Goal: Task Accomplishment & Management: Complete application form

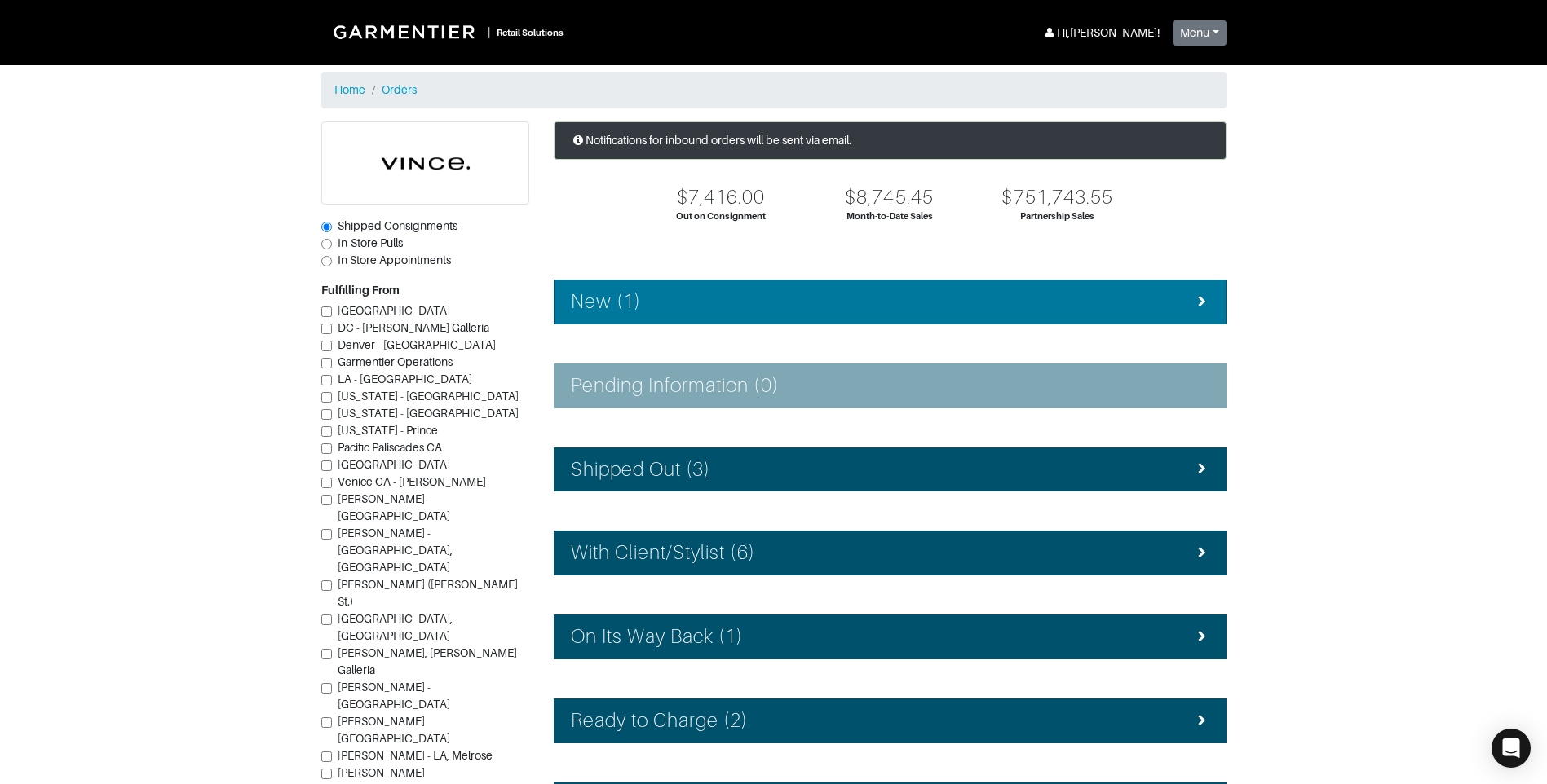
click at [861, 305] on div "New (1)" at bounding box center [890, 302] width 638 height 24
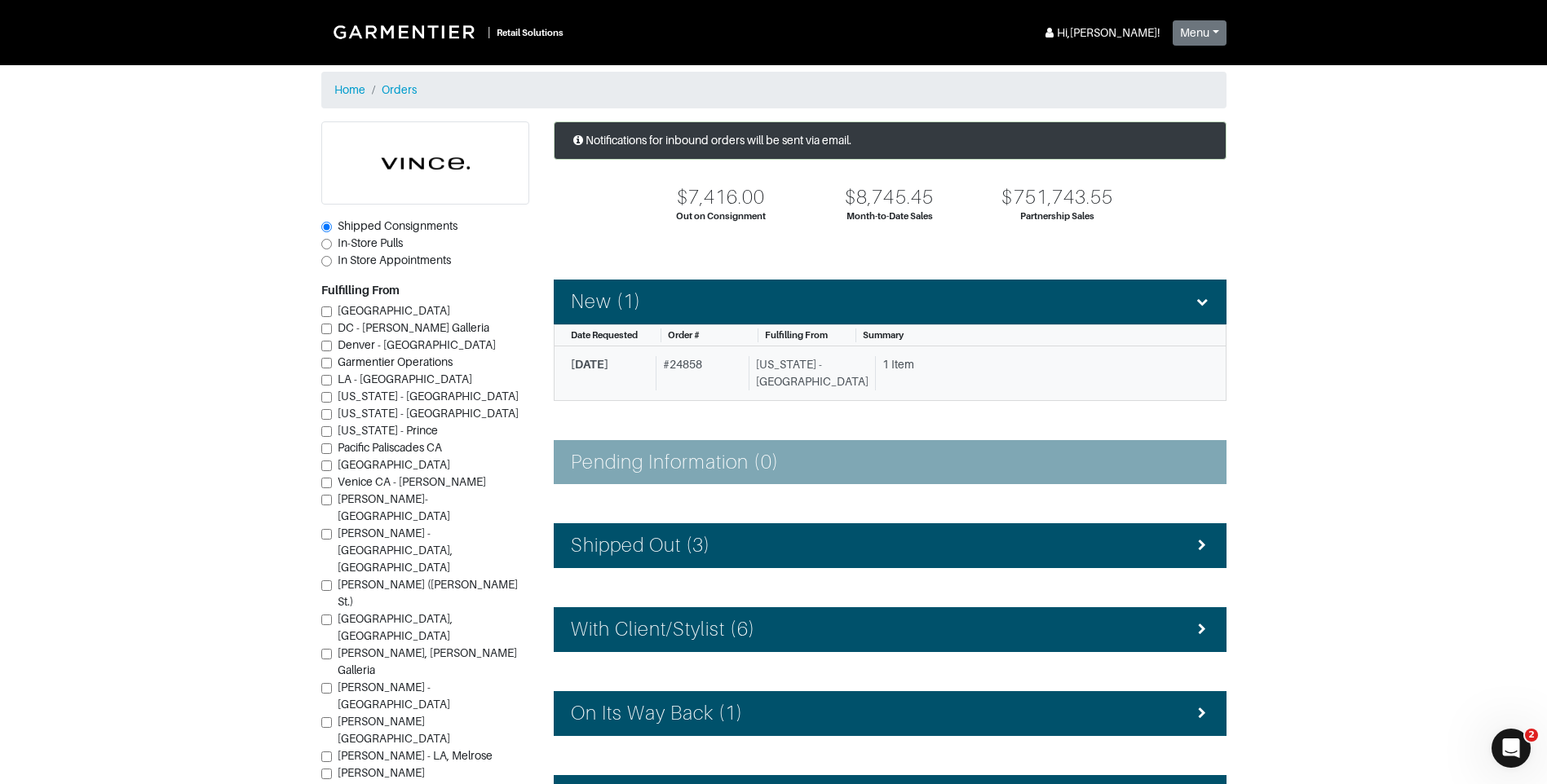
click at [712, 384] on div "# 24858" at bounding box center [698, 373] width 86 height 34
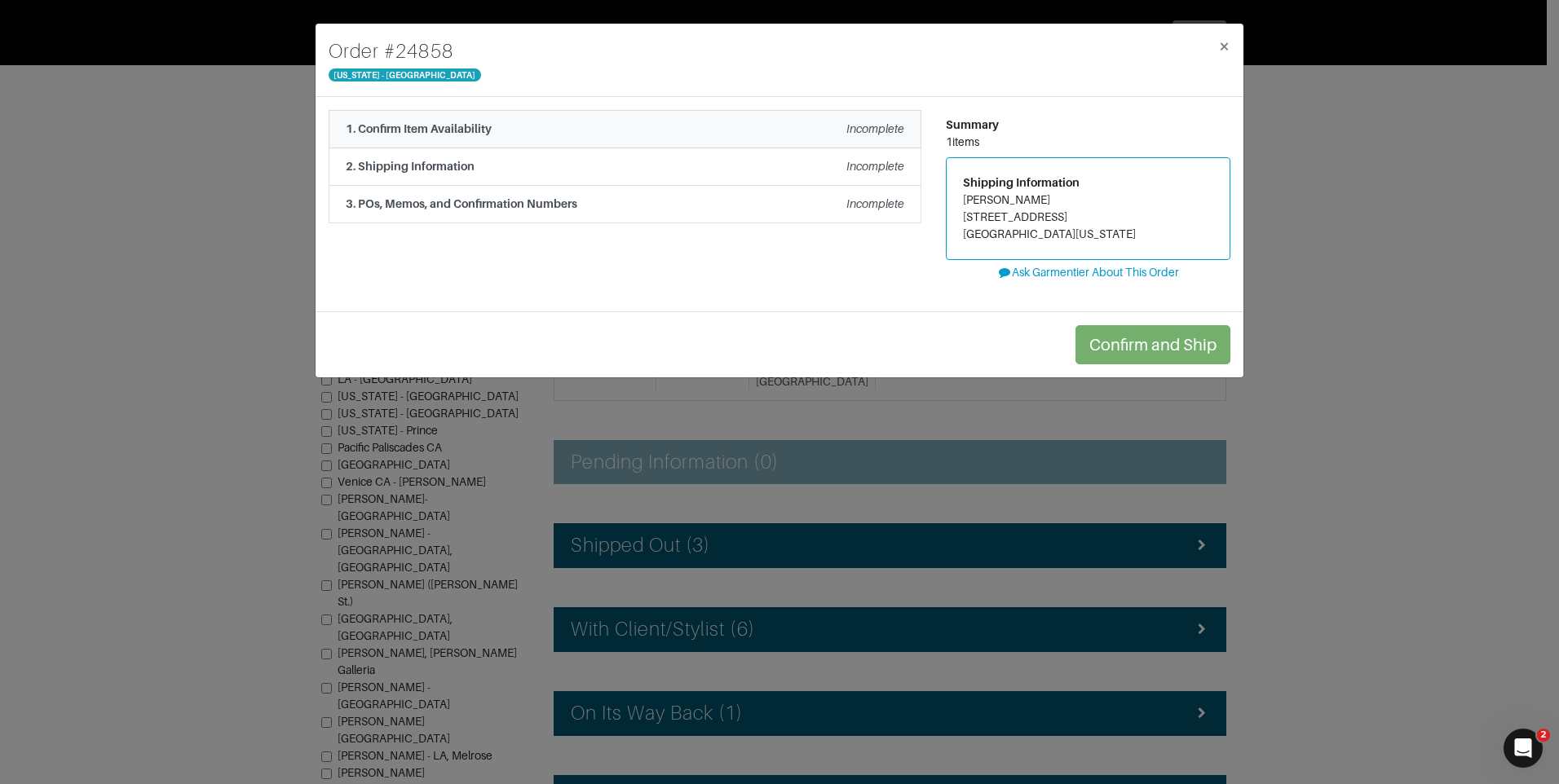
click at [717, 134] on div "1. Confirm Item Availability Incomplete" at bounding box center [625, 129] width 558 height 17
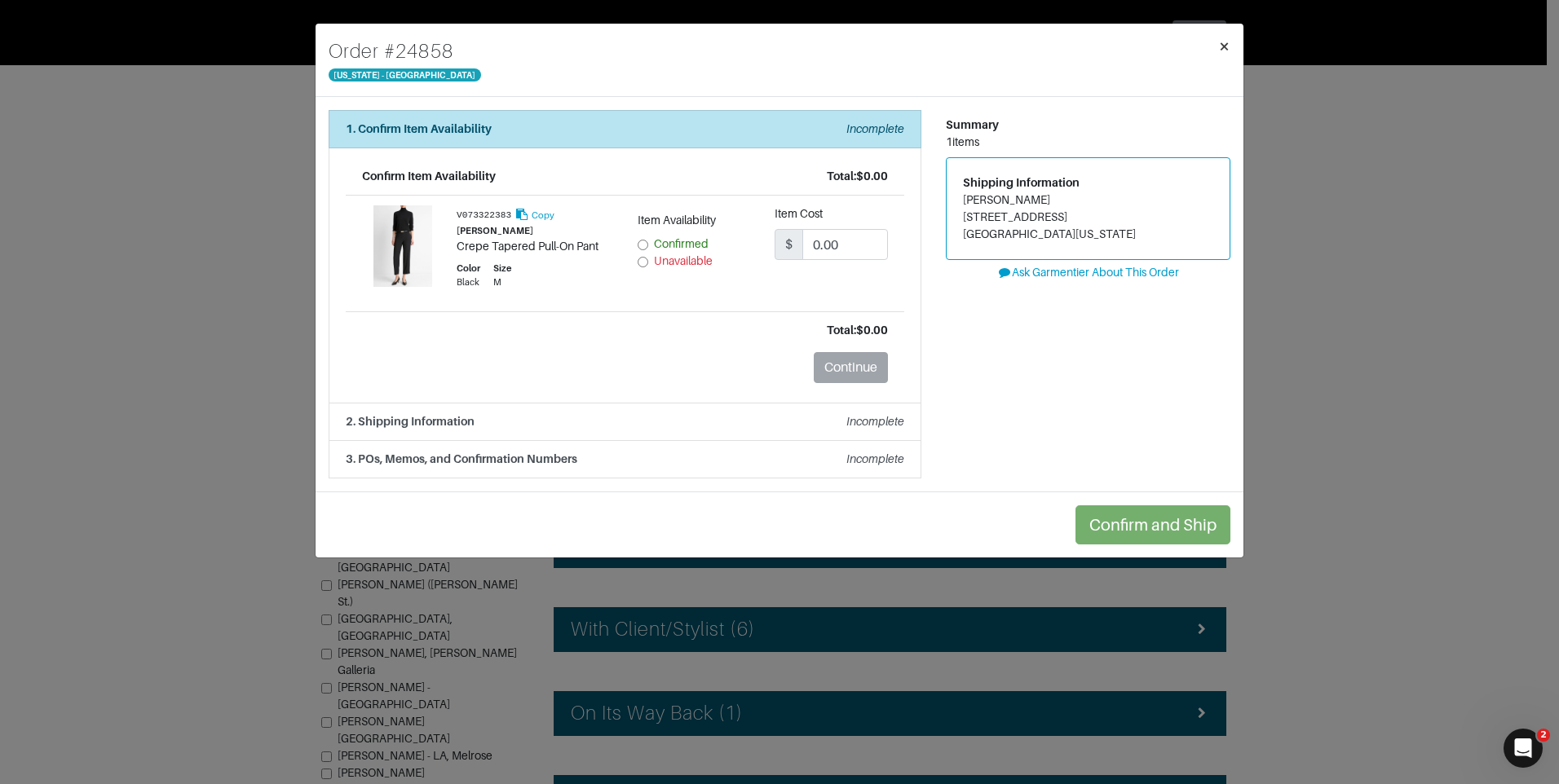
click at [1227, 51] on span "×" at bounding box center [1224, 46] width 12 height 22
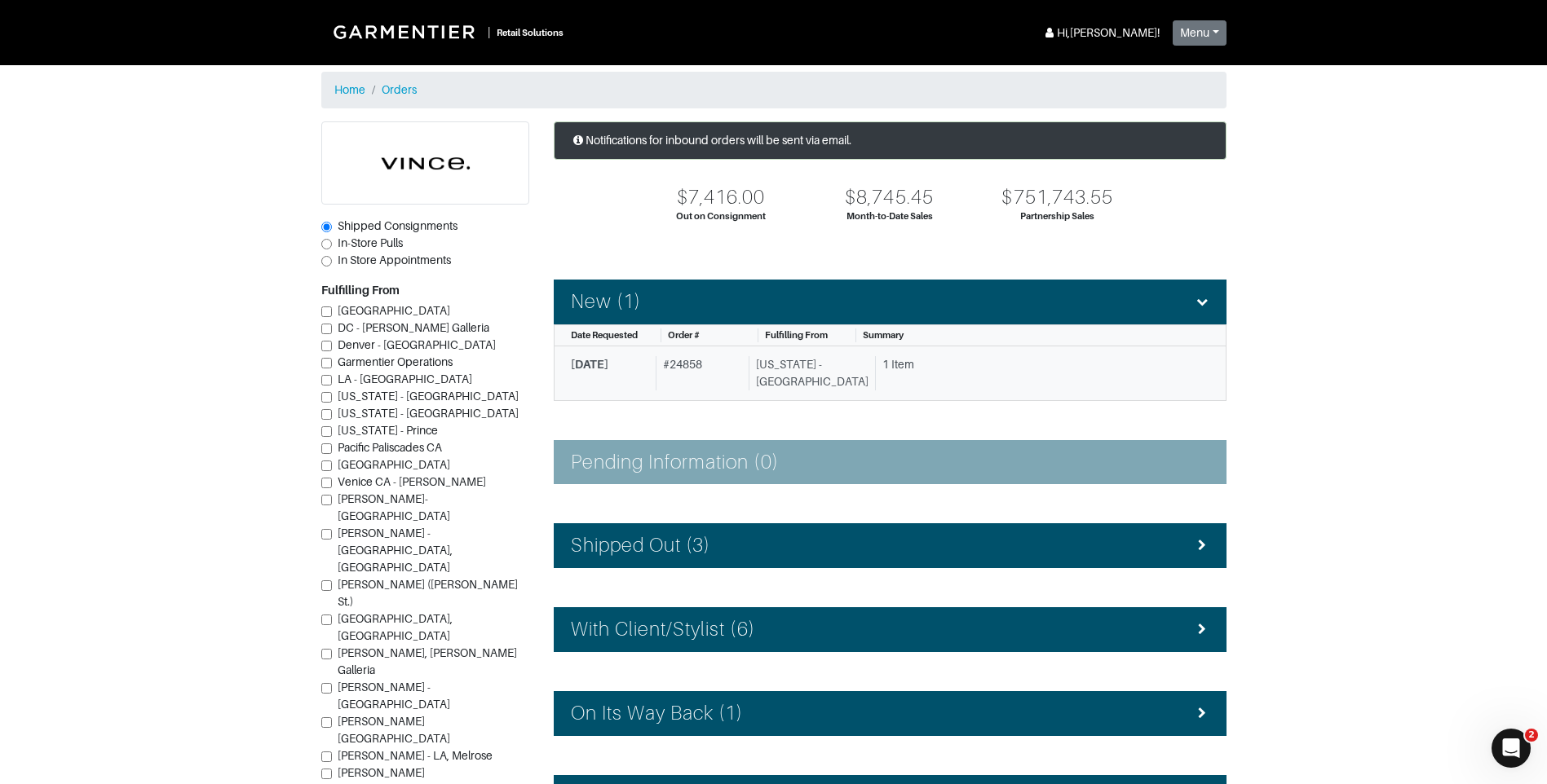
click at [699, 383] on div "# 24858" at bounding box center [698, 373] width 86 height 34
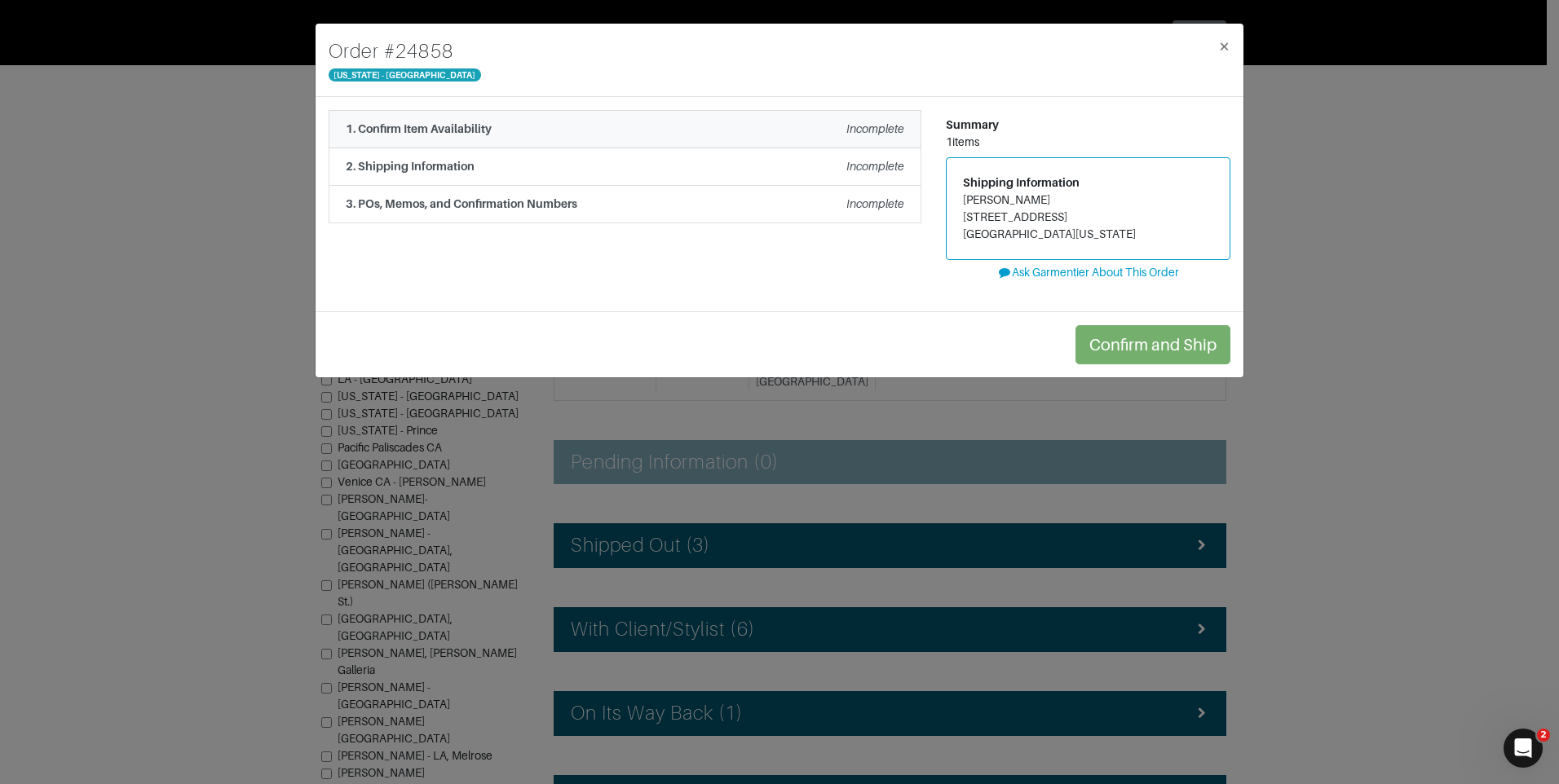
click at [655, 141] on li "1. Confirm Item Availability Incomplete" at bounding box center [625, 129] width 593 height 38
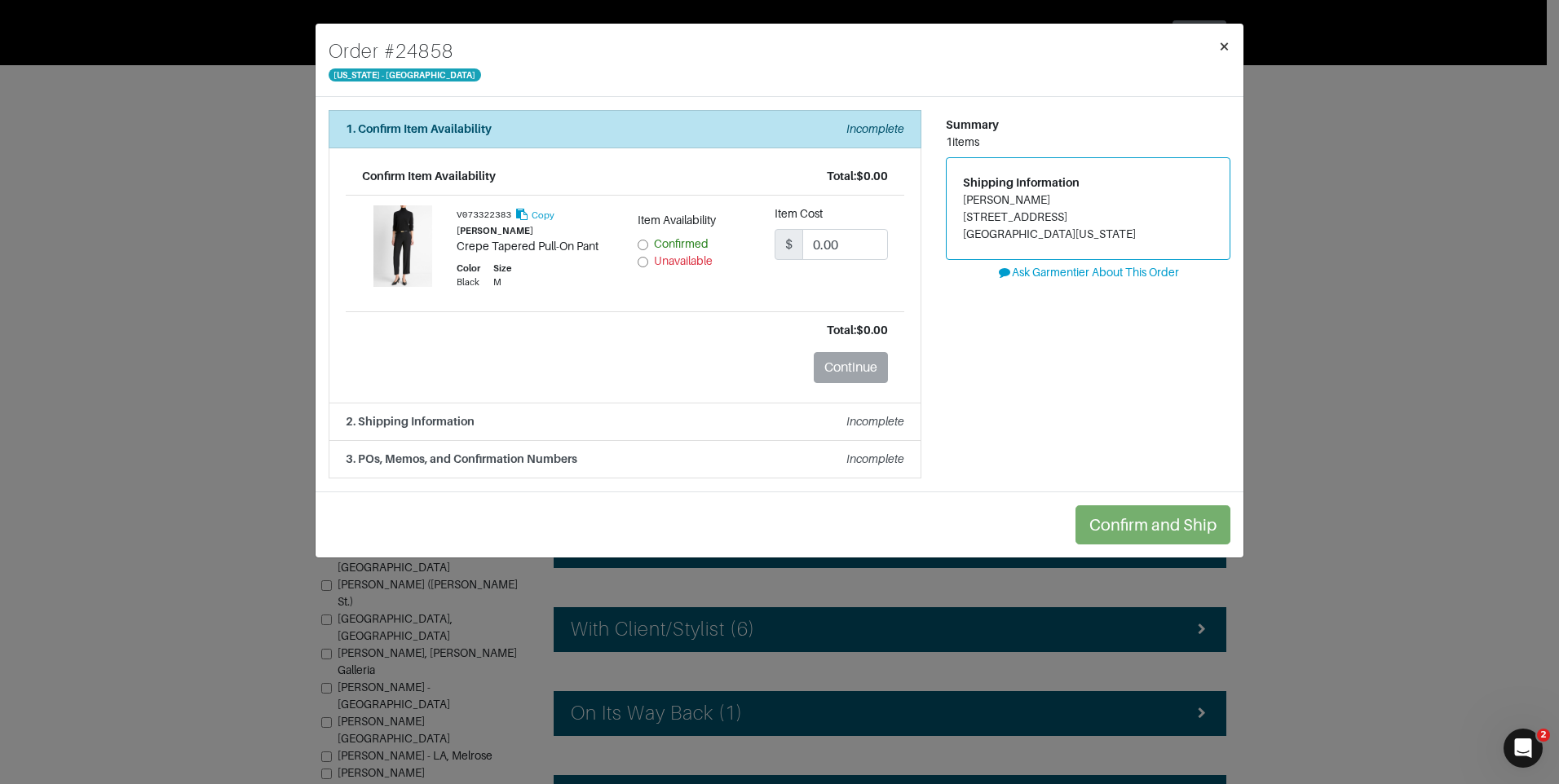
click at [1225, 42] on span "×" at bounding box center [1224, 46] width 12 height 22
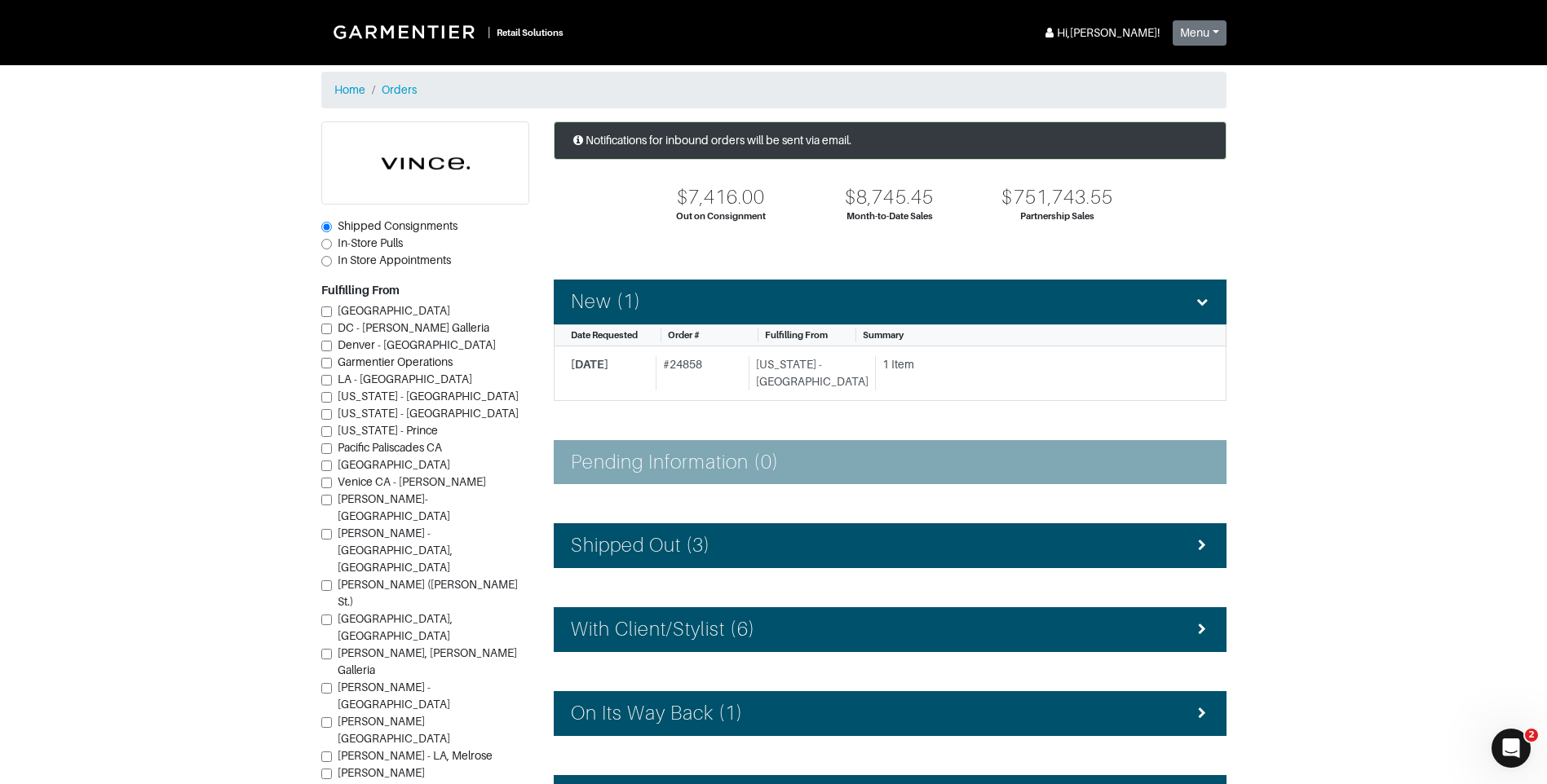
drag, startPoint x: 1269, startPoint y: 170, endPoint x: 1274, endPoint y: 159, distance: 12.1
click at [1274, 159] on section "| Retail Solutions Hi, Vince M ! Menu Home Logout Home Orders Shipped Consignme…" at bounding box center [774, 480] width 1547 height 962
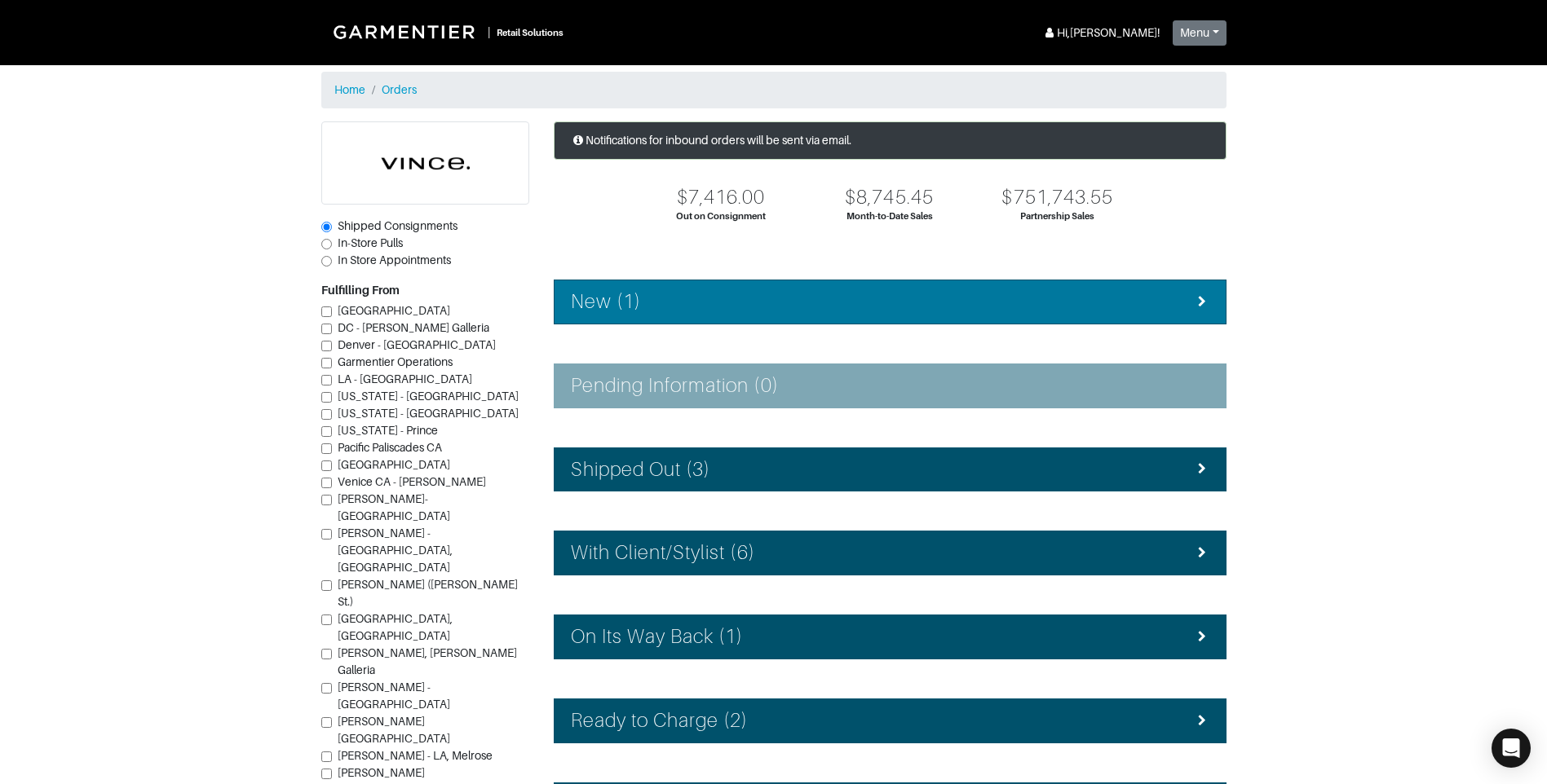
click at [757, 314] on li "New (1)" at bounding box center [890, 302] width 673 height 44
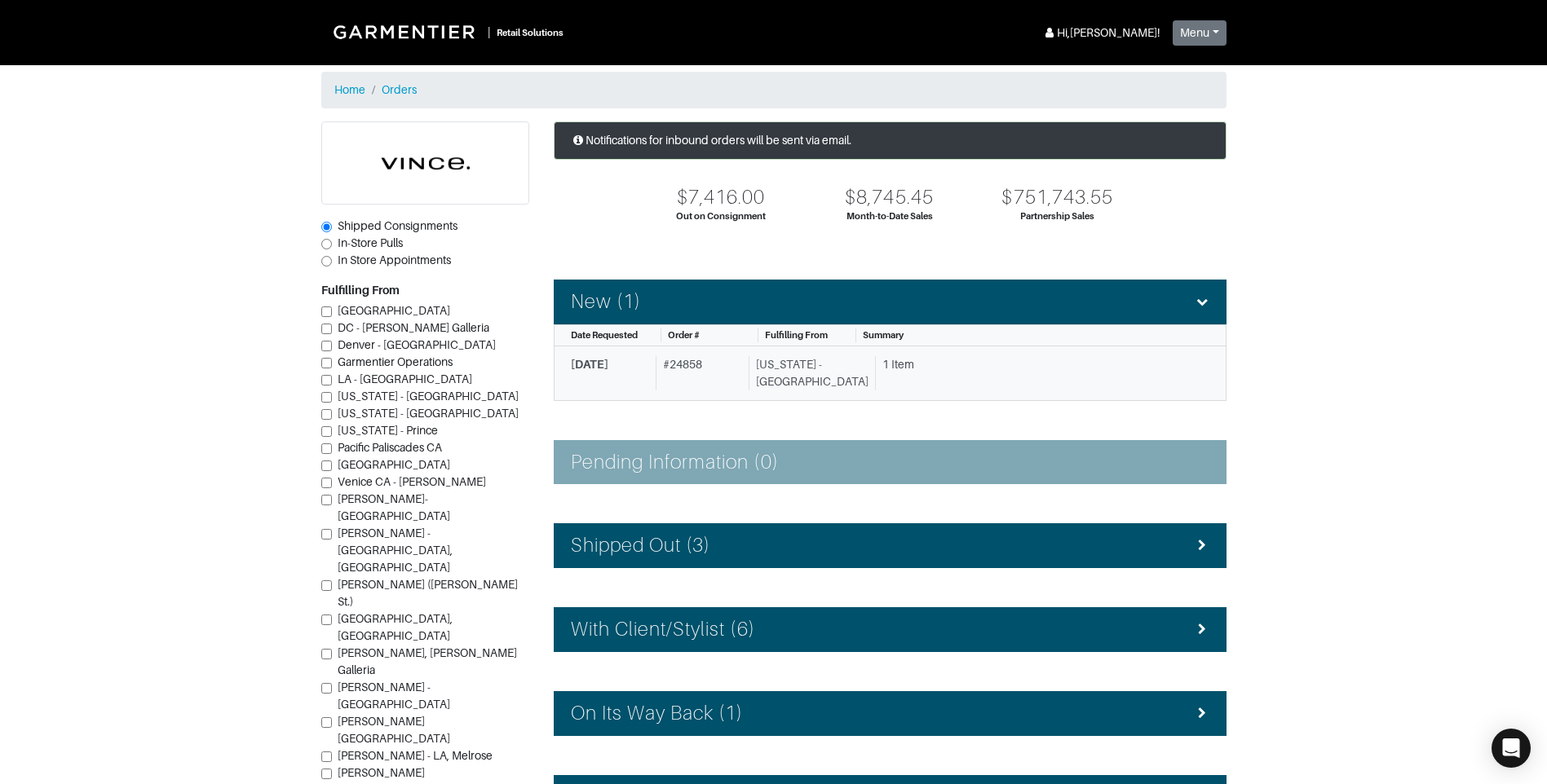
click at [720, 392] on link "10/13/2025 # 24858 New York - 5th Avenue 1 Item" at bounding box center [890, 373] width 673 height 54
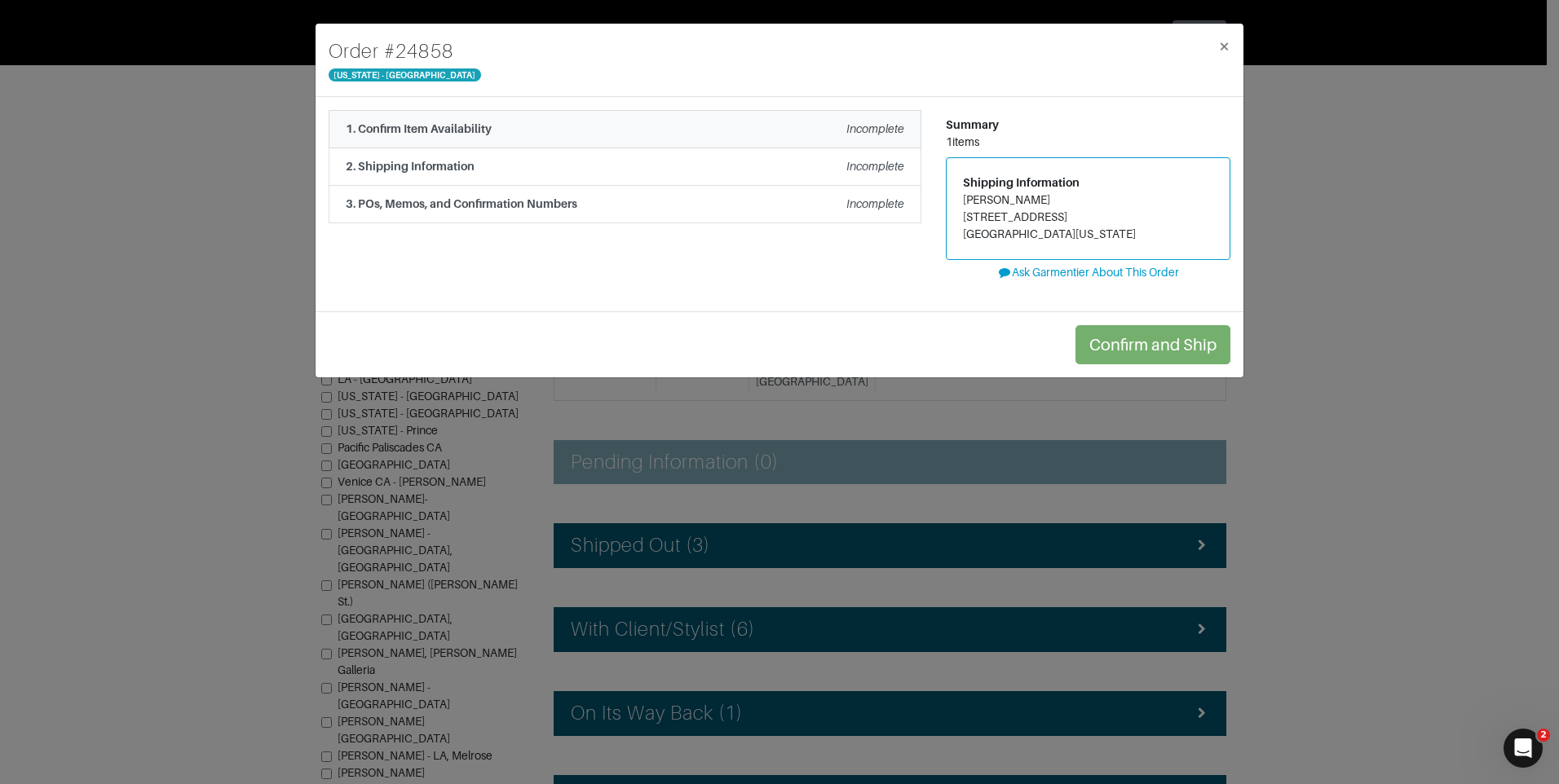
click at [665, 132] on div "1. Confirm Item Availability Incomplete" at bounding box center [625, 129] width 558 height 17
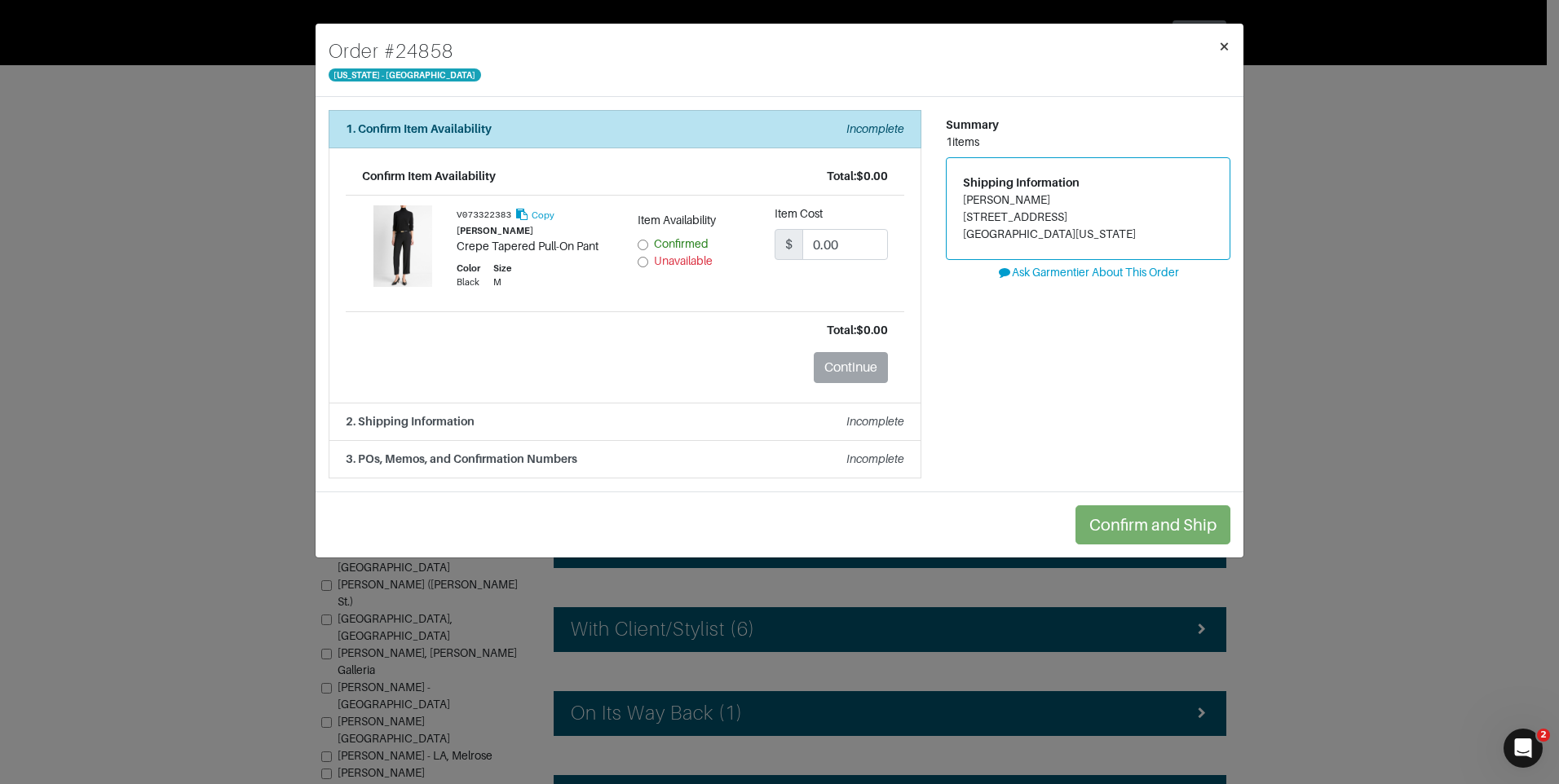
click at [1231, 44] on button "×" at bounding box center [1225, 46] width 38 height 45
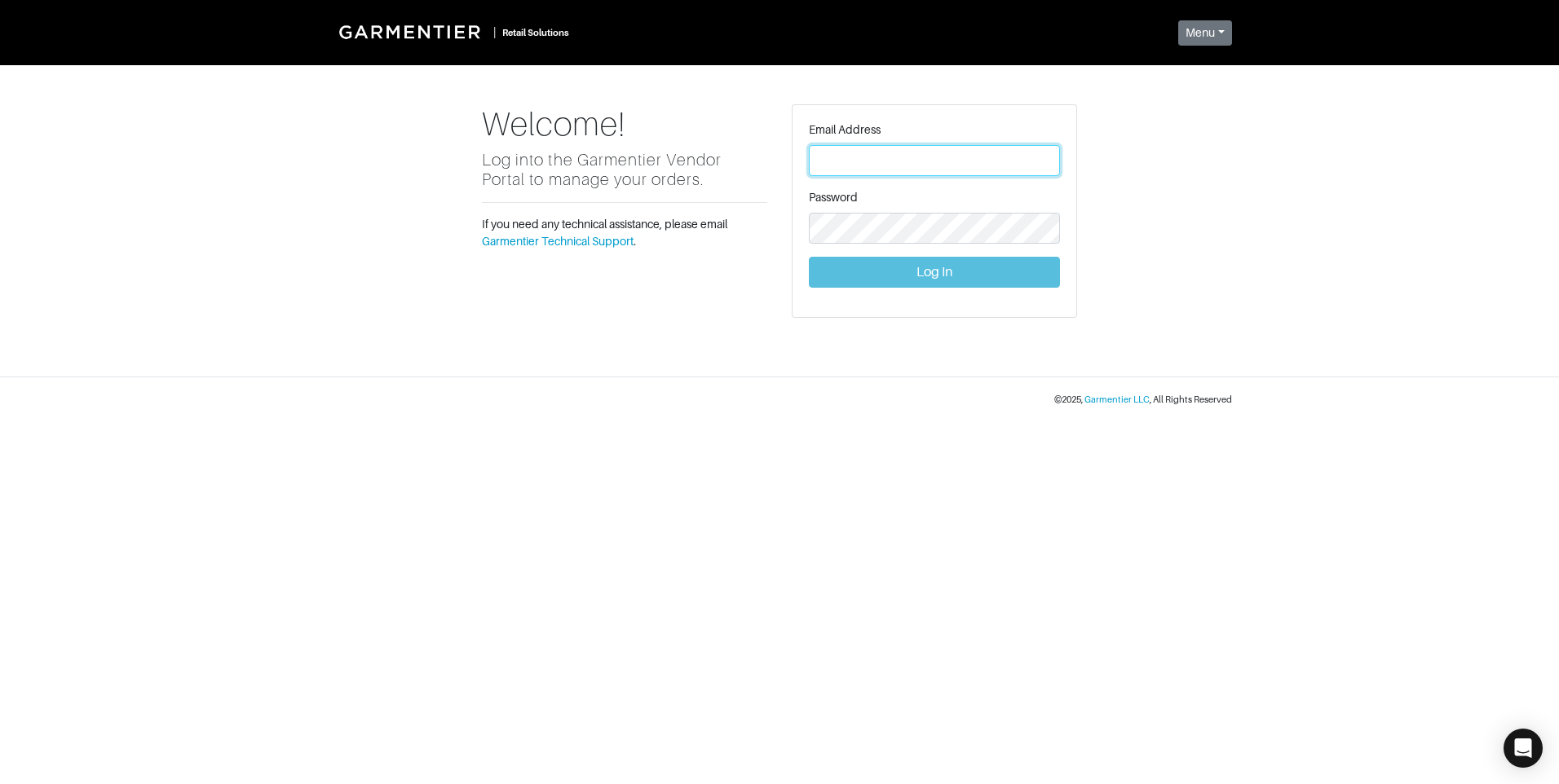
type input "[PERSON_NAME][EMAIL_ADDRESS][DOMAIN_NAME]"
click at [913, 276] on button "Log In" at bounding box center [934, 272] width 251 height 31
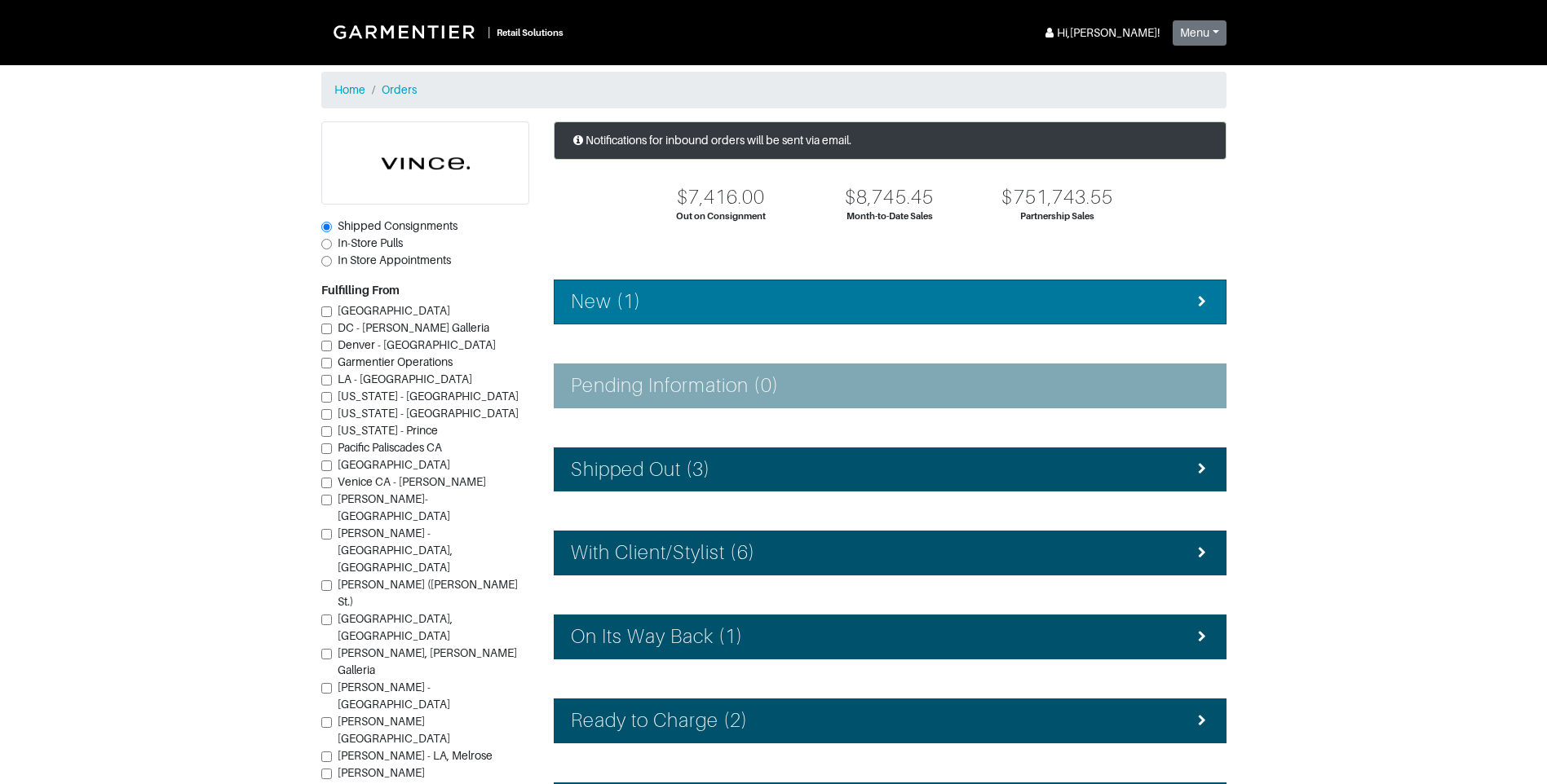
click at [865, 302] on div "New (1)" at bounding box center [890, 302] width 638 height 24
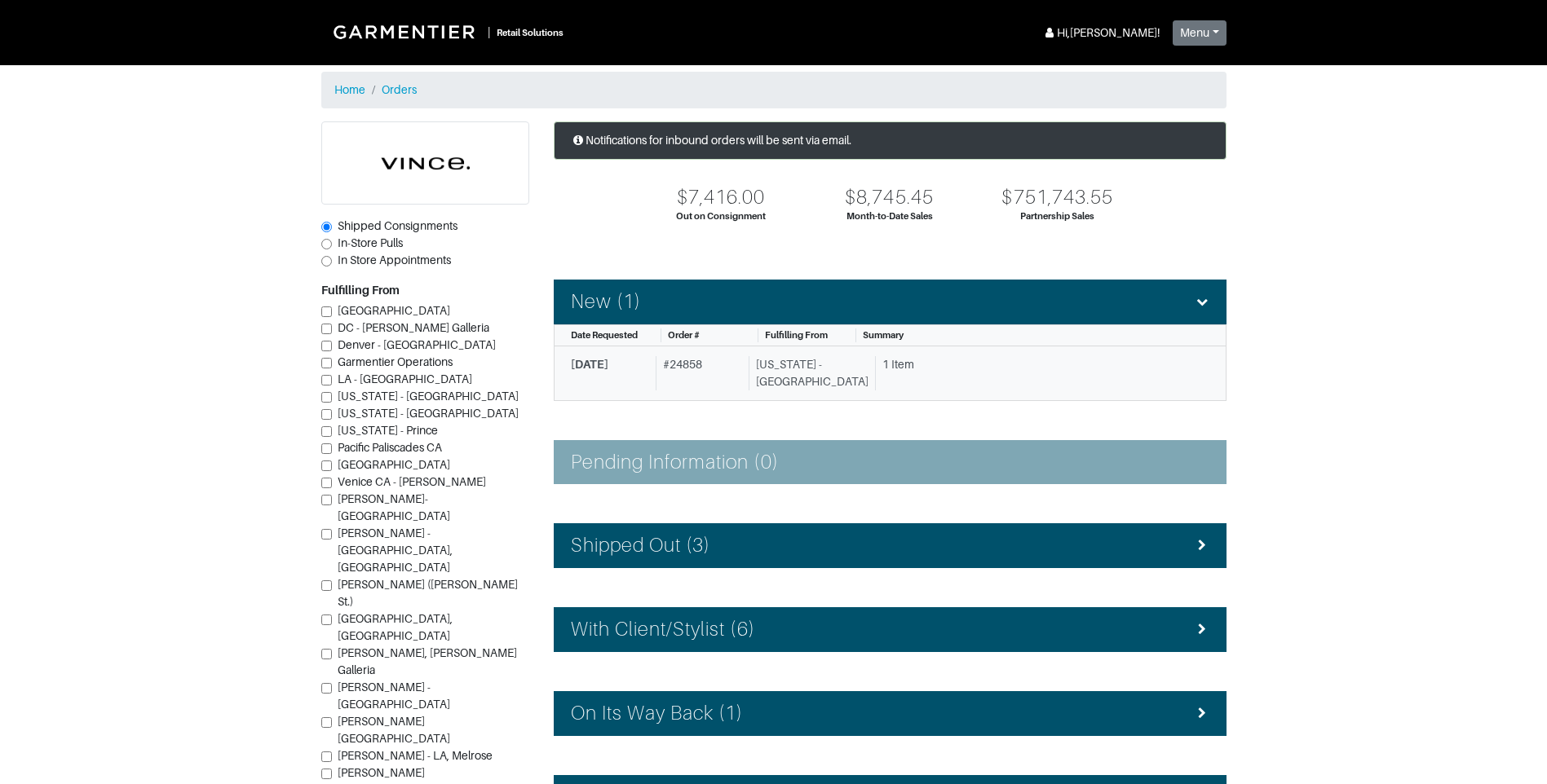
click at [711, 369] on div "# 24858" at bounding box center [698, 373] width 86 height 34
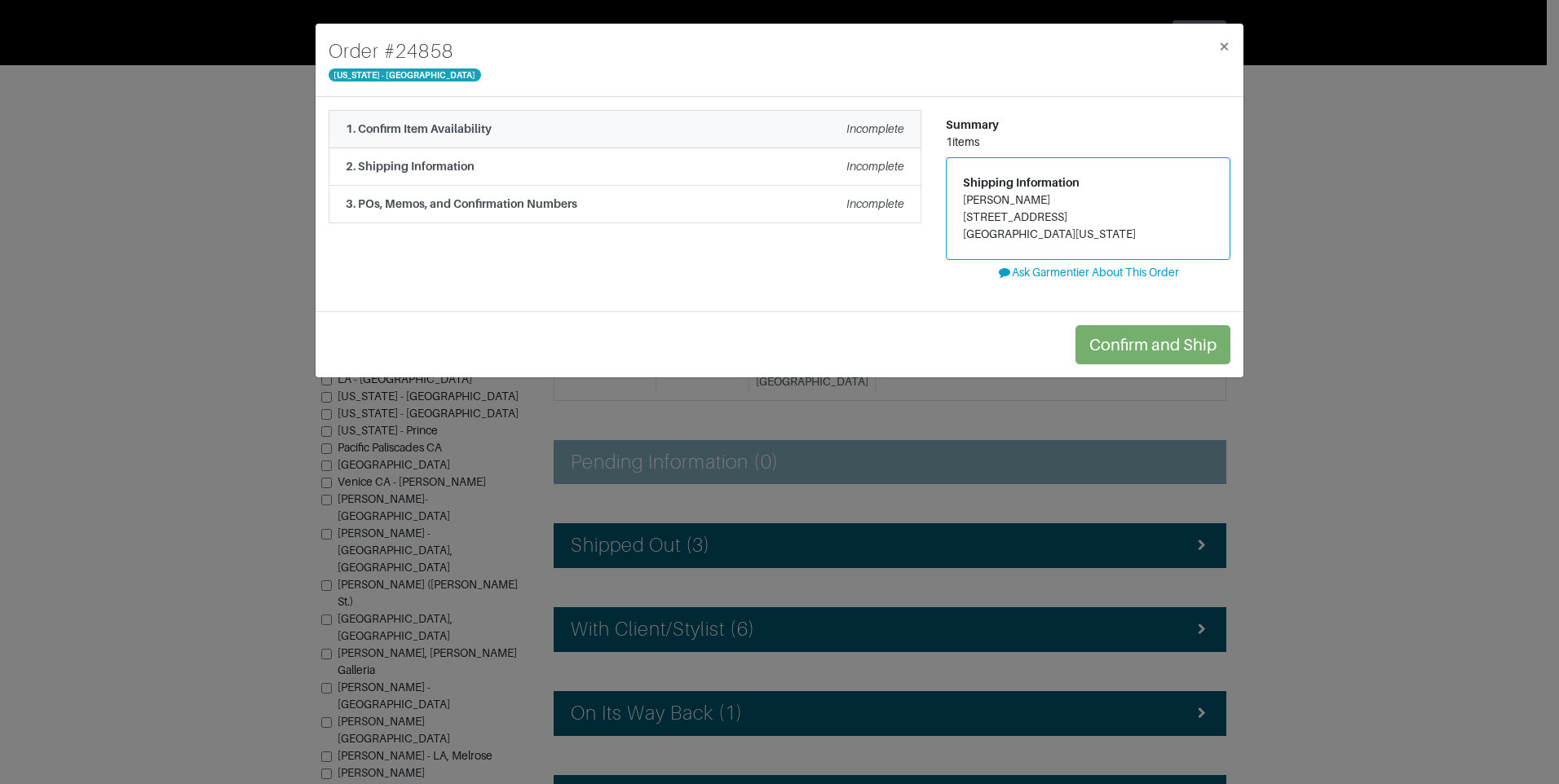
click at [587, 140] on li "1. Confirm Item Availability Incomplete" at bounding box center [625, 129] width 593 height 38
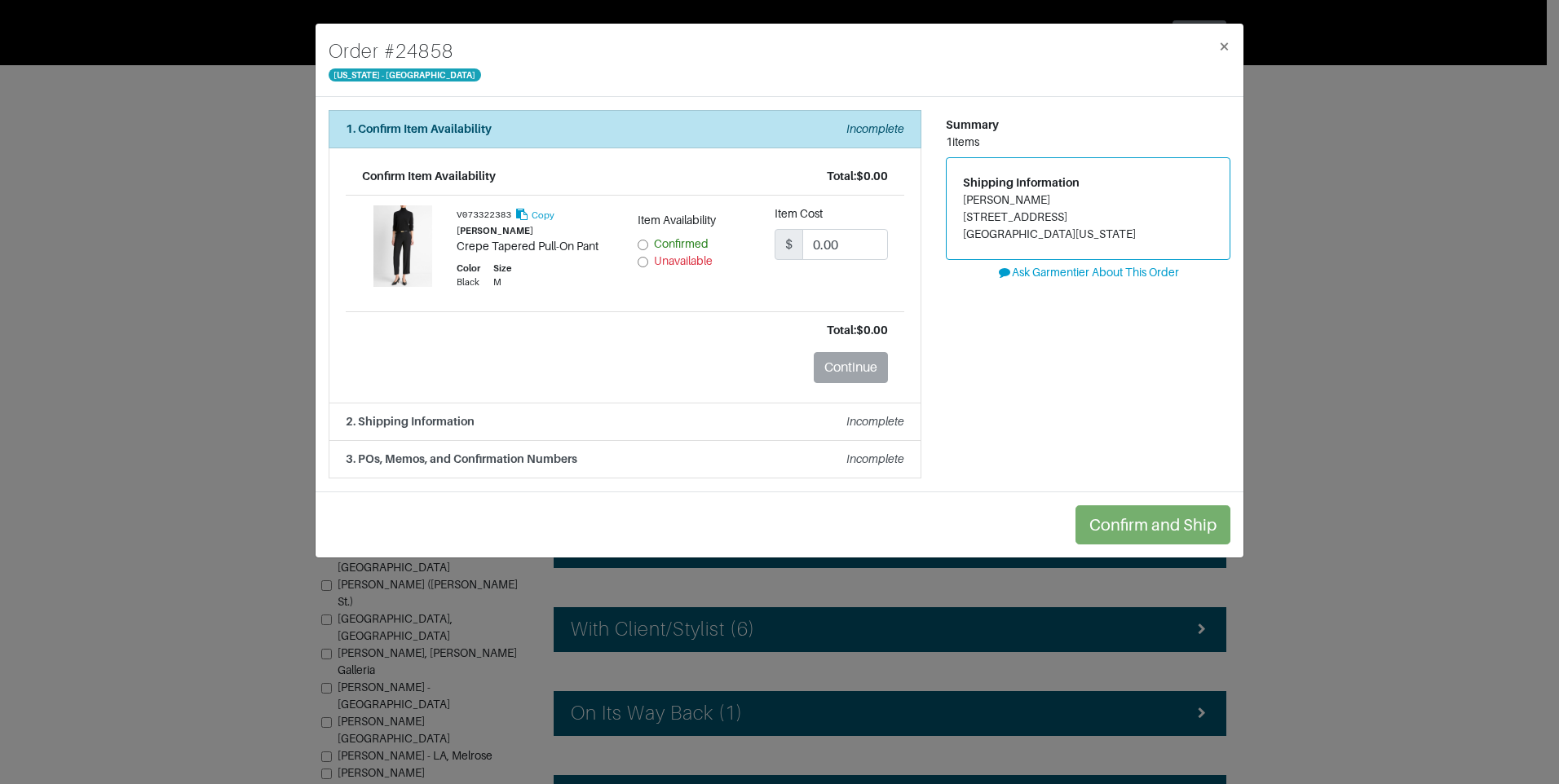
click at [647, 246] on input "Confirmed" at bounding box center [643, 245] width 11 height 11
radio input "true"
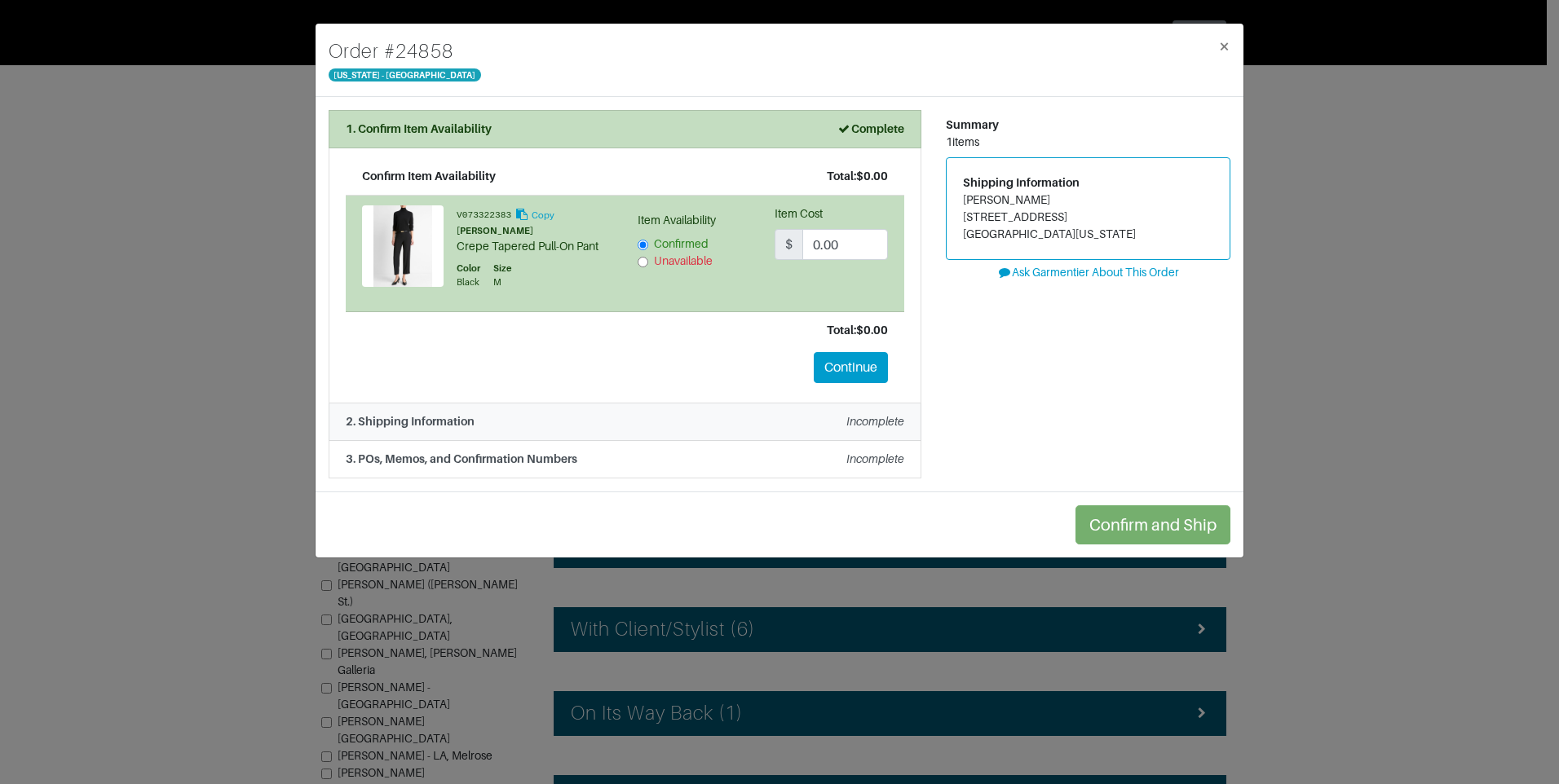
click at [559, 423] on div "2. Shipping Information Incomplete" at bounding box center [625, 421] width 558 height 17
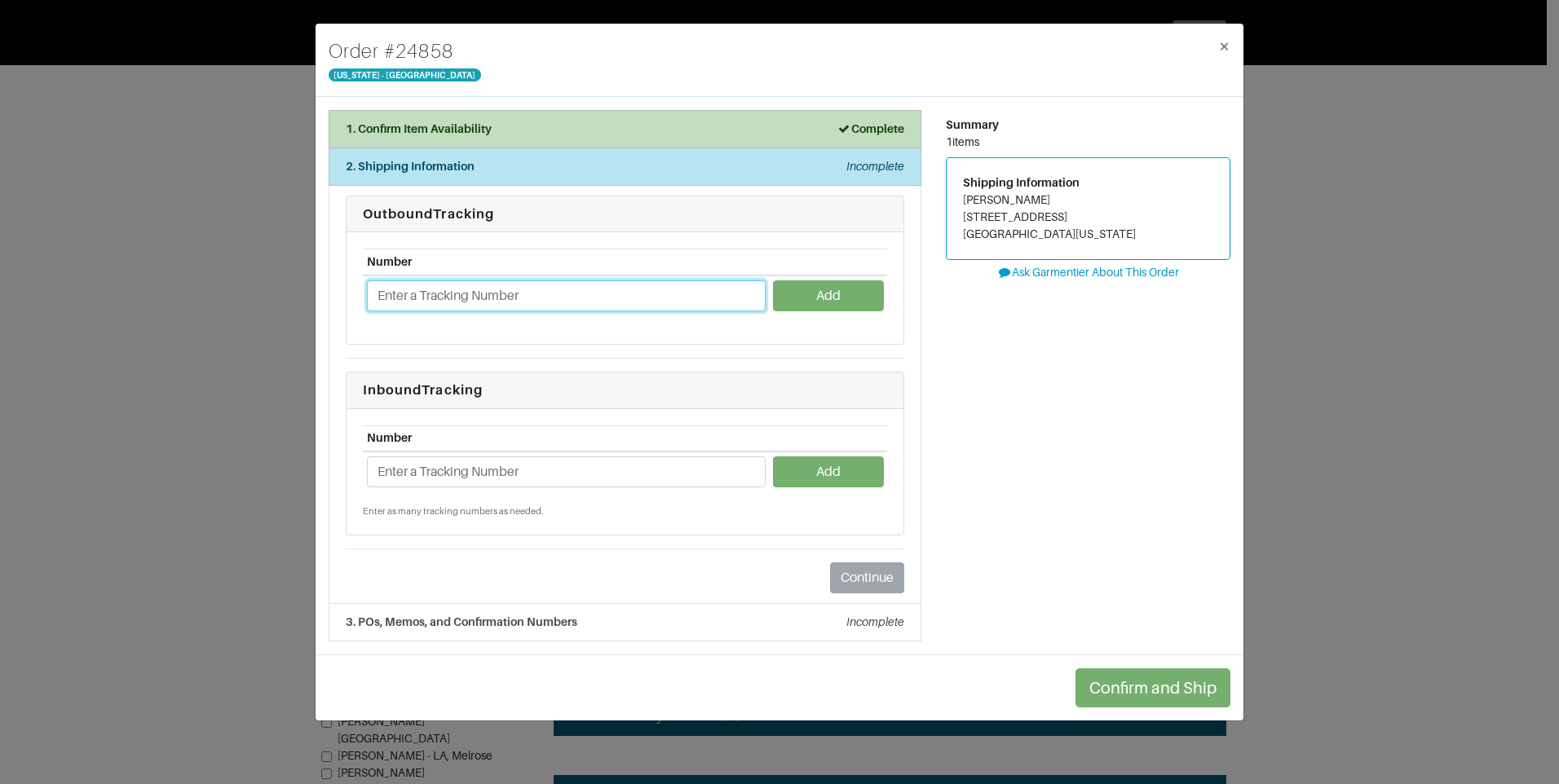
click at [375, 291] on input "text" at bounding box center [566, 295] width 399 height 31
type input "1ZJ22C950212768395"
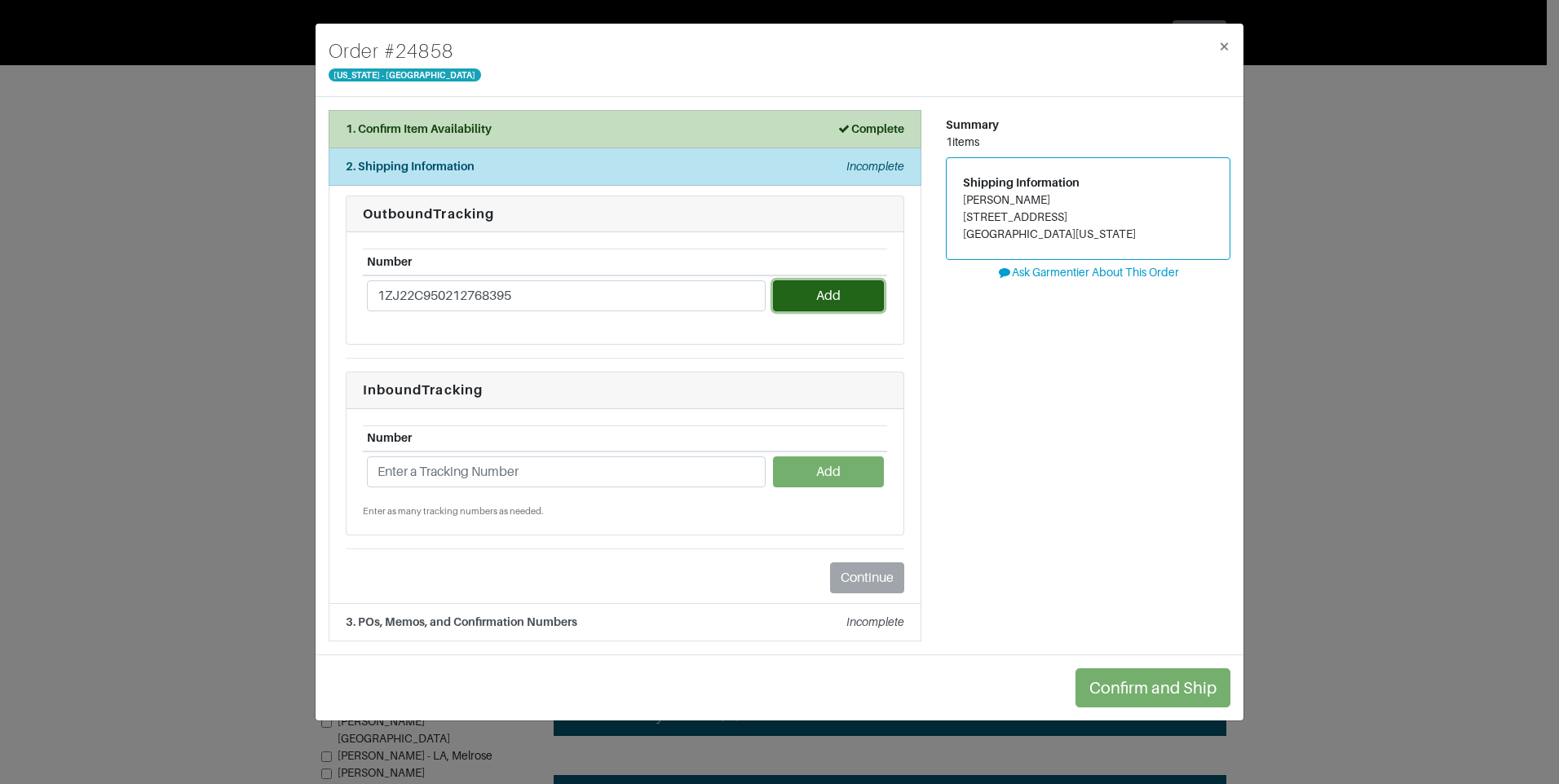
click at [831, 294] on button "Add" at bounding box center [828, 295] width 110 height 31
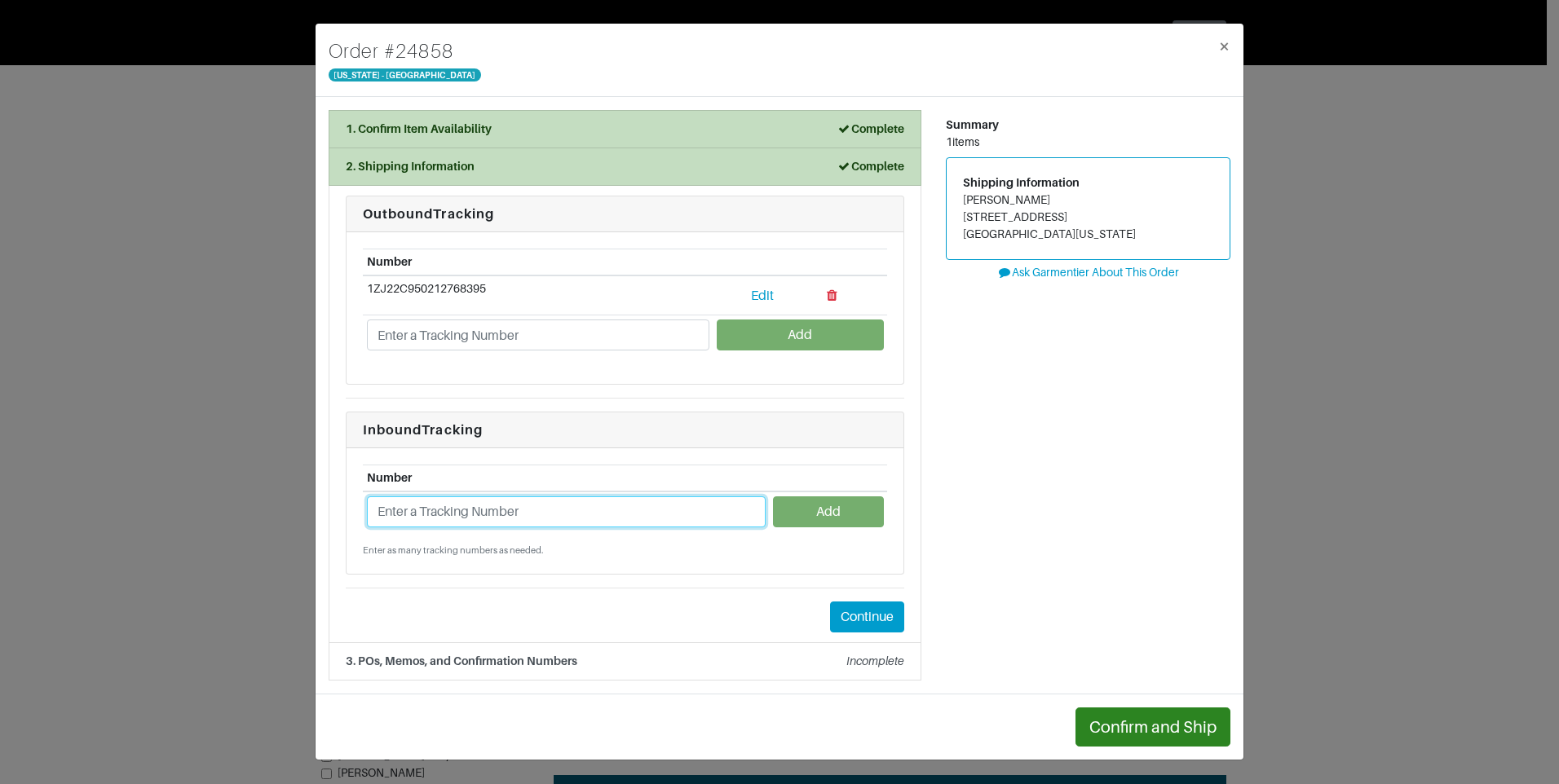
click at [424, 517] on input "text" at bounding box center [566, 512] width 399 height 31
type input "1ZJ22C958715713207"
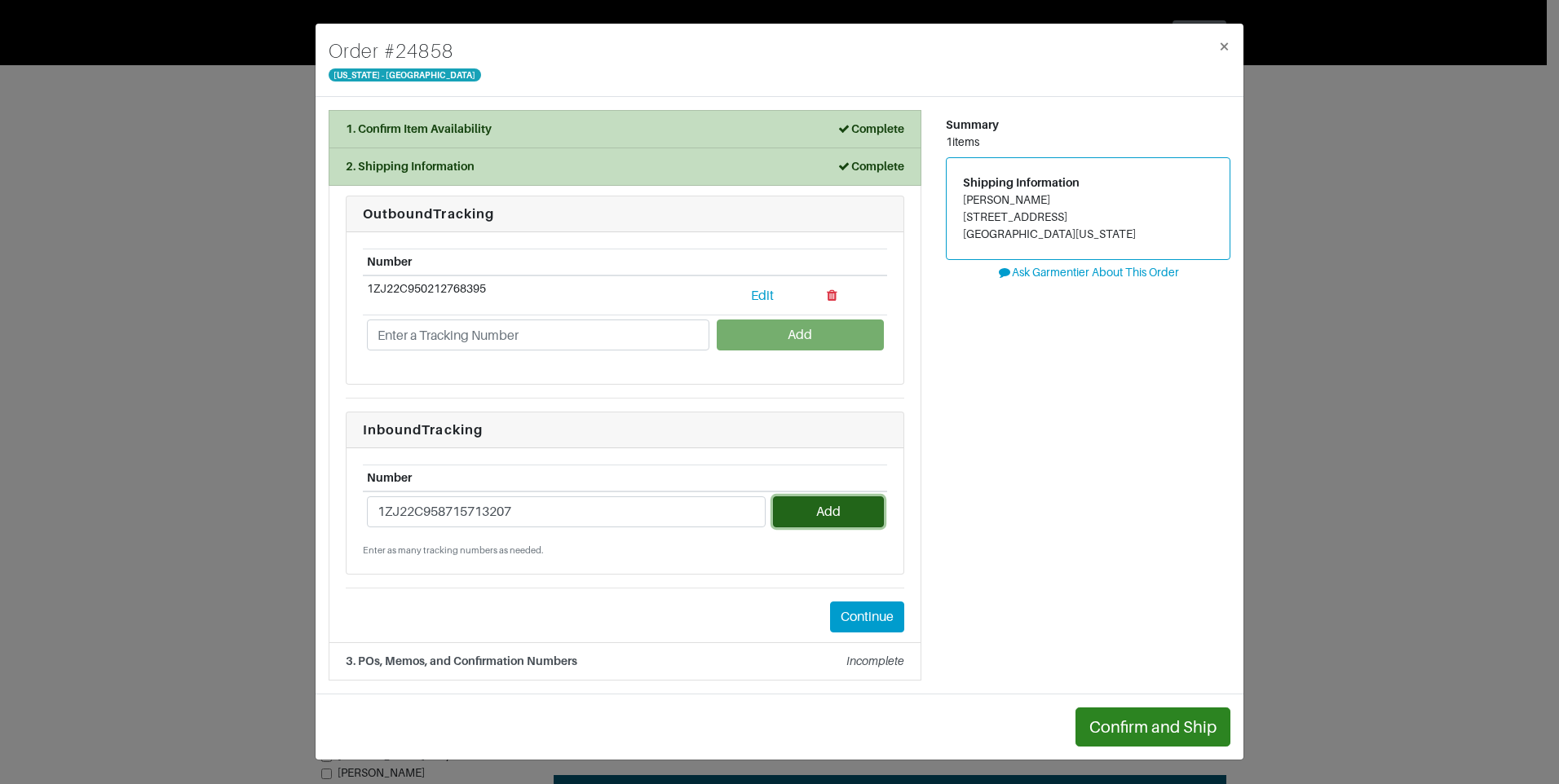
click at [823, 516] on button "Add" at bounding box center [828, 512] width 110 height 31
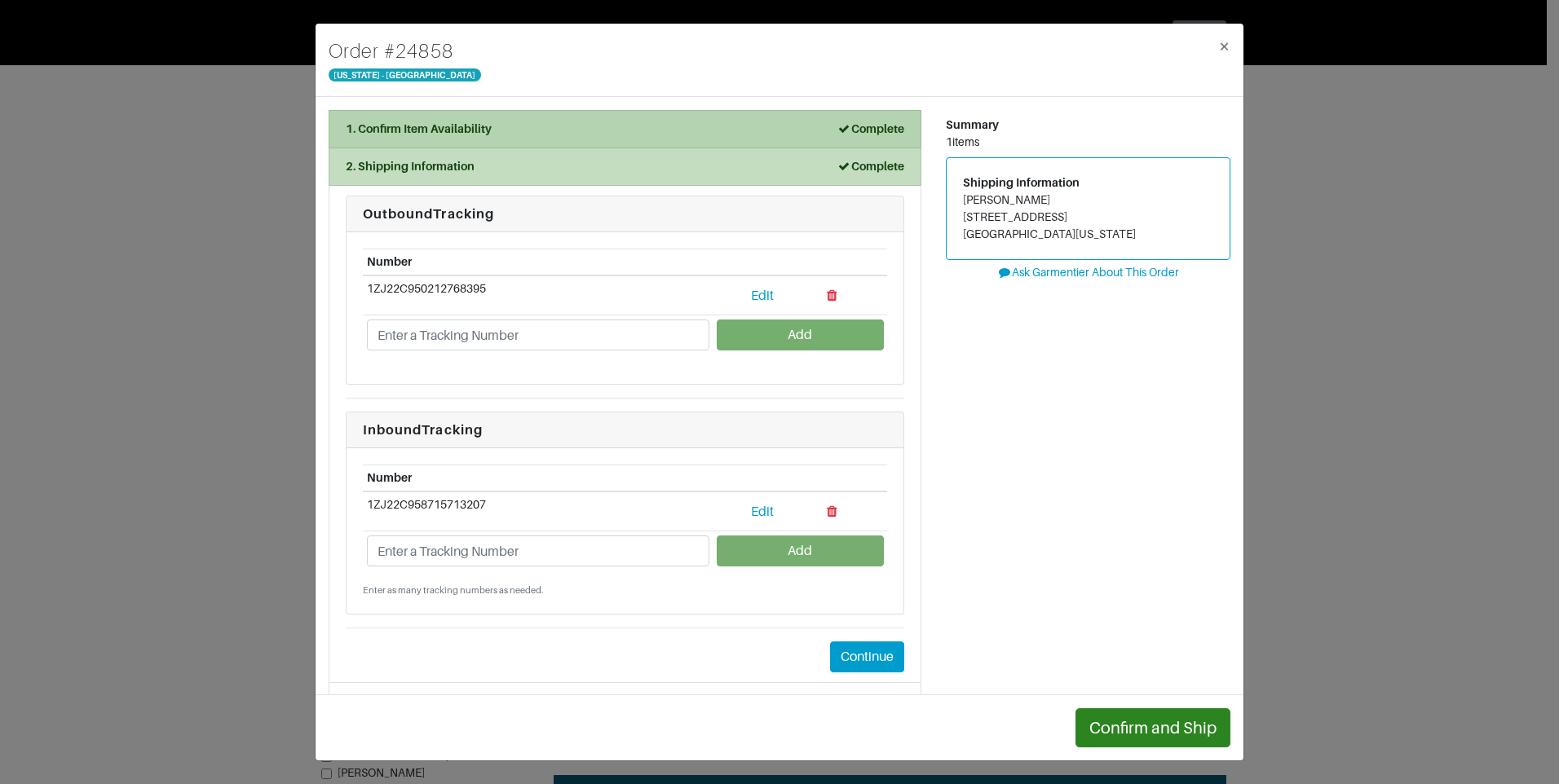
click at [619, 124] on div "1. Confirm Item Availability Complete" at bounding box center [625, 129] width 558 height 17
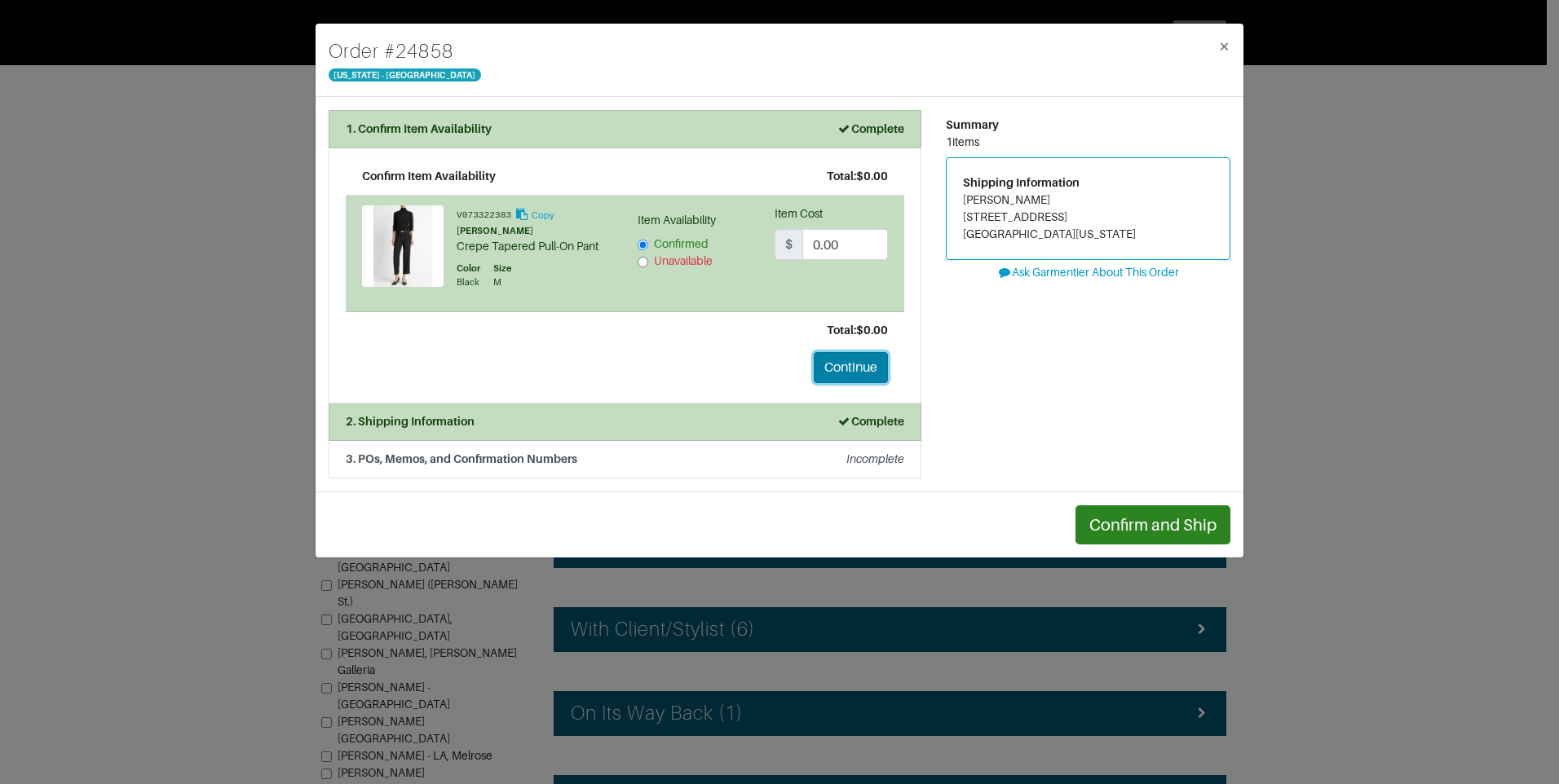
click at [862, 371] on button "Continue" at bounding box center [851, 368] width 74 height 31
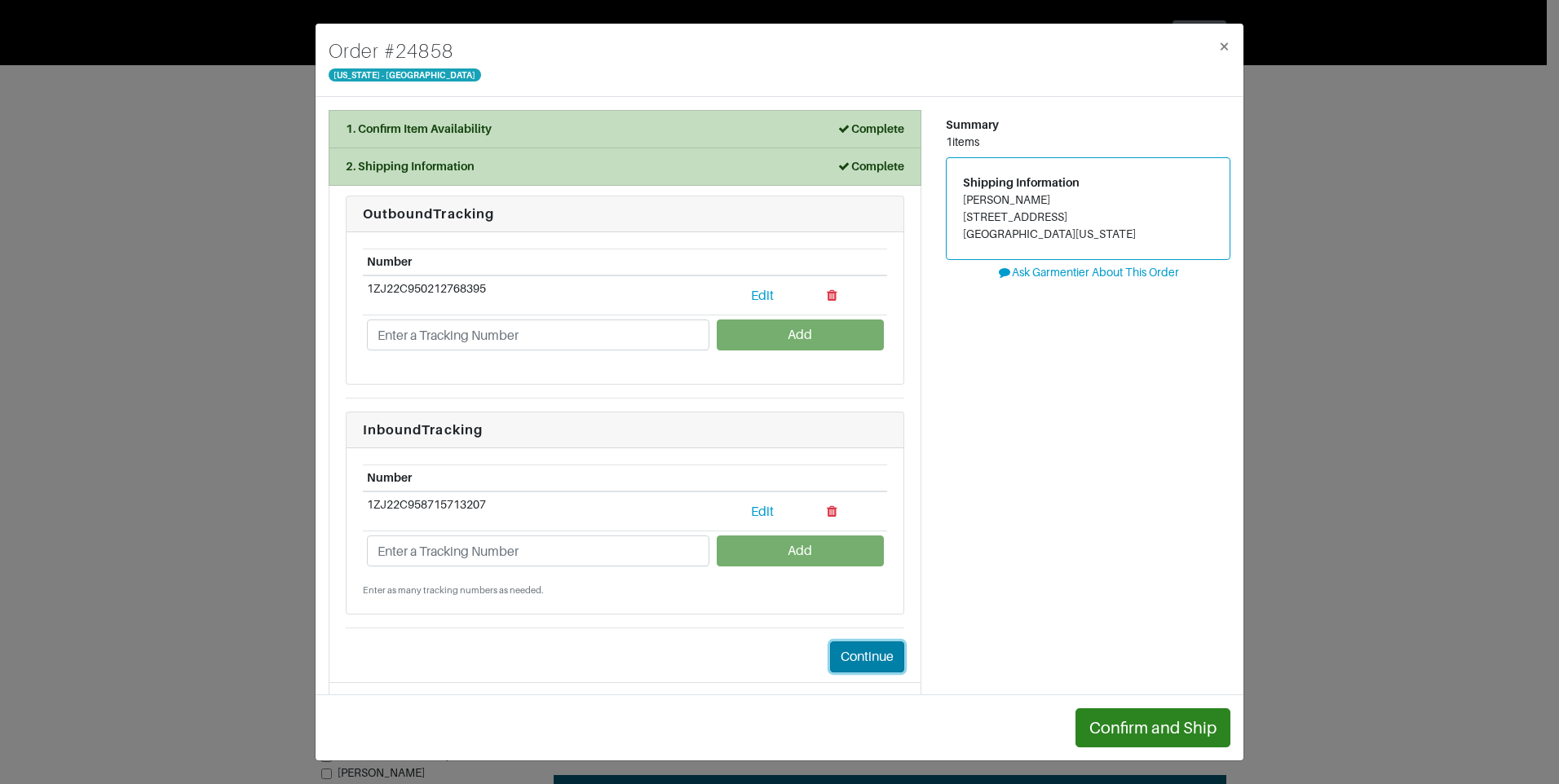
click at [848, 653] on button "Continue" at bounding box center [867, 657] width 74 height 31
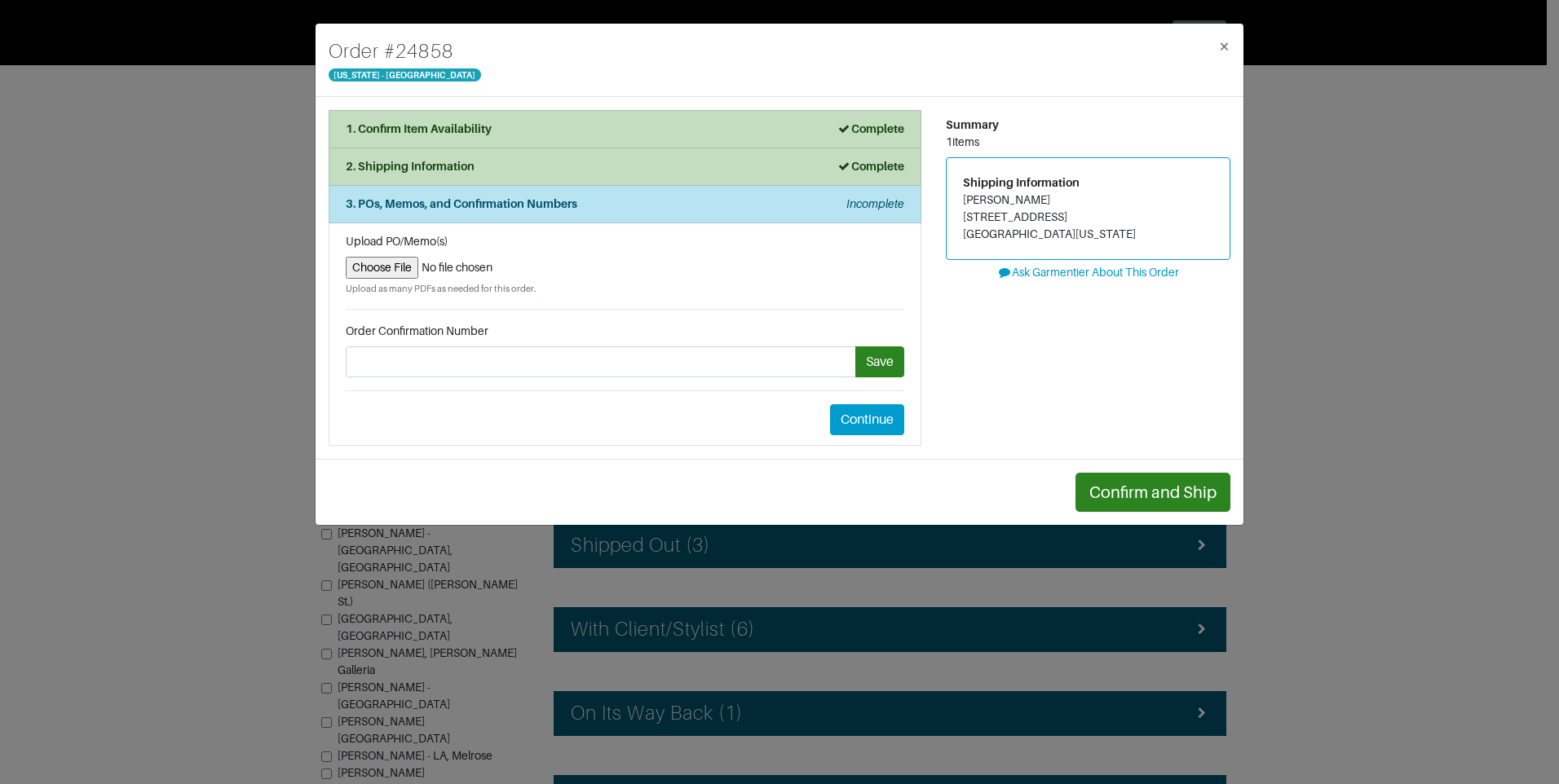
click at [387, 271] on input "file" at bounding box center [625, 267] width 558 height 22
type input "C:\fakepath\Return label order#24858.png"
click at [362, 272] on input "file" at bounding box center [625, 267] width 558 height 22
type input "C:\fakepath\Order#24524.PNG"
click at [398, 271] on input "file" at bounding box center [625, 267] width 558 height 22
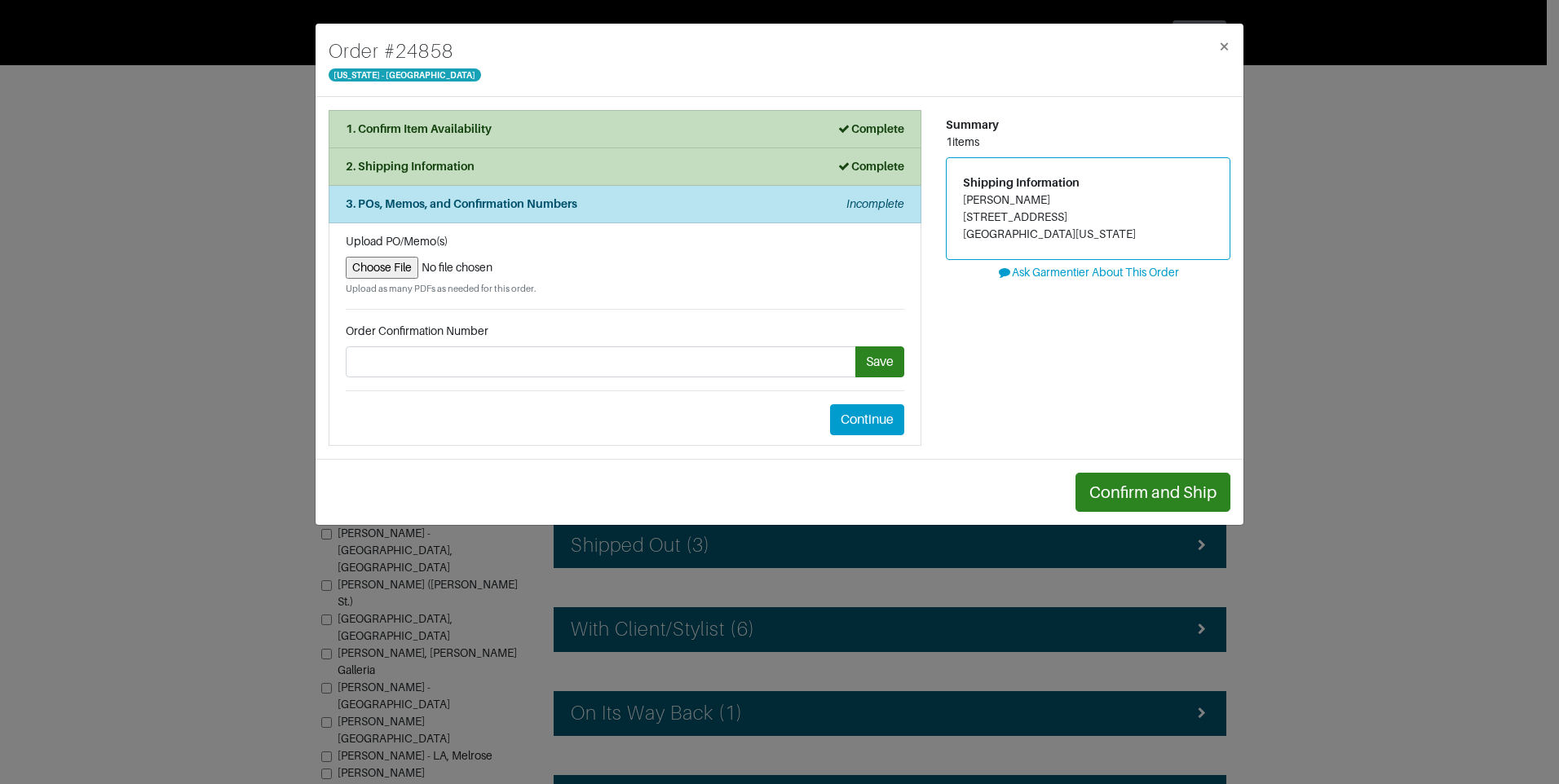
type input "C:\fakepath\Order#24524.PNG"
click at [401, 259] on input "file" at bounding box center [625, 267] width 558 height 22
type input "C:\fakepath\Return label order#24858.jpg"
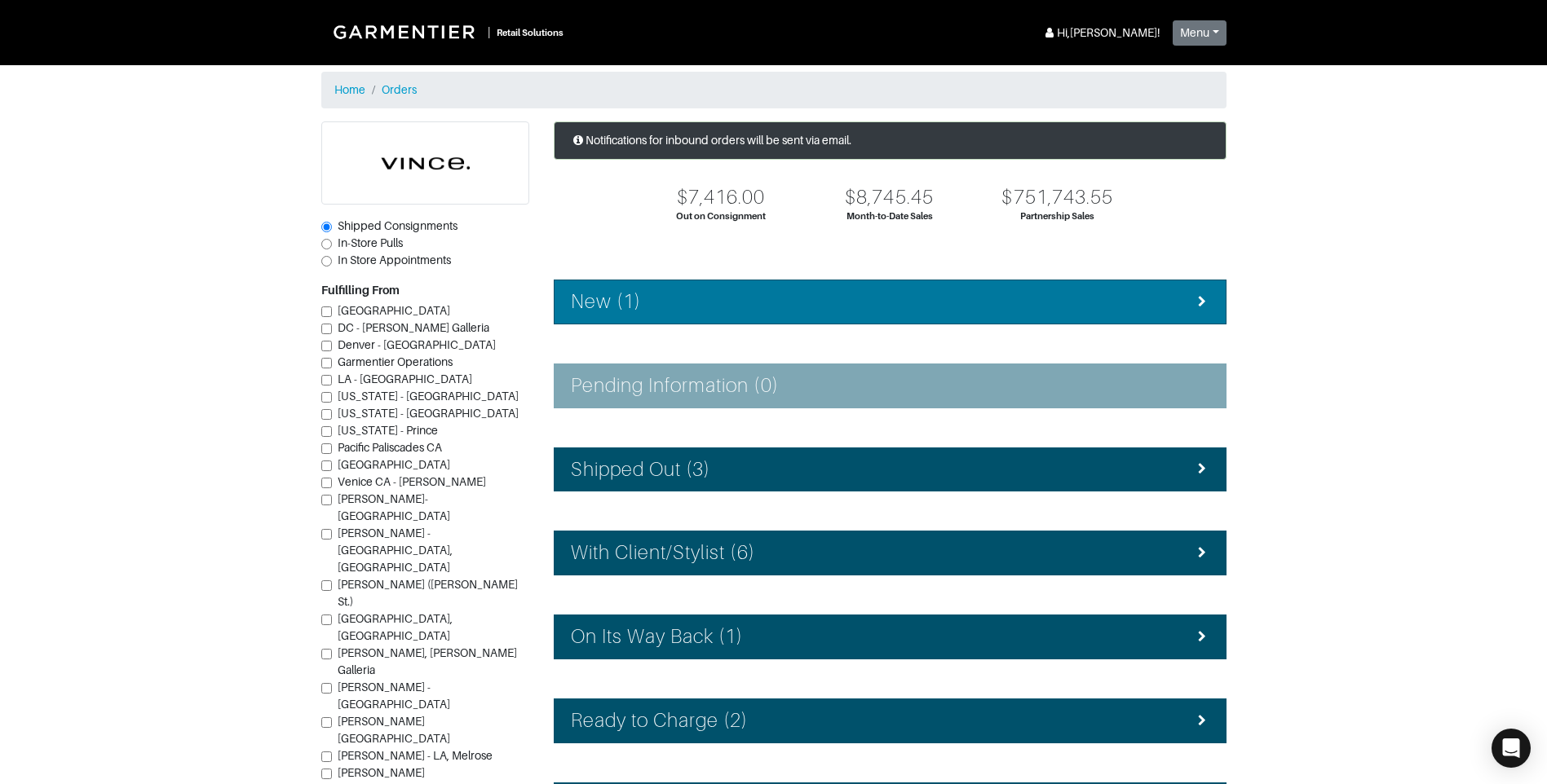
click at [921, 316] on li "New (1)" at bounding box center [890, 302] width 673 height 44
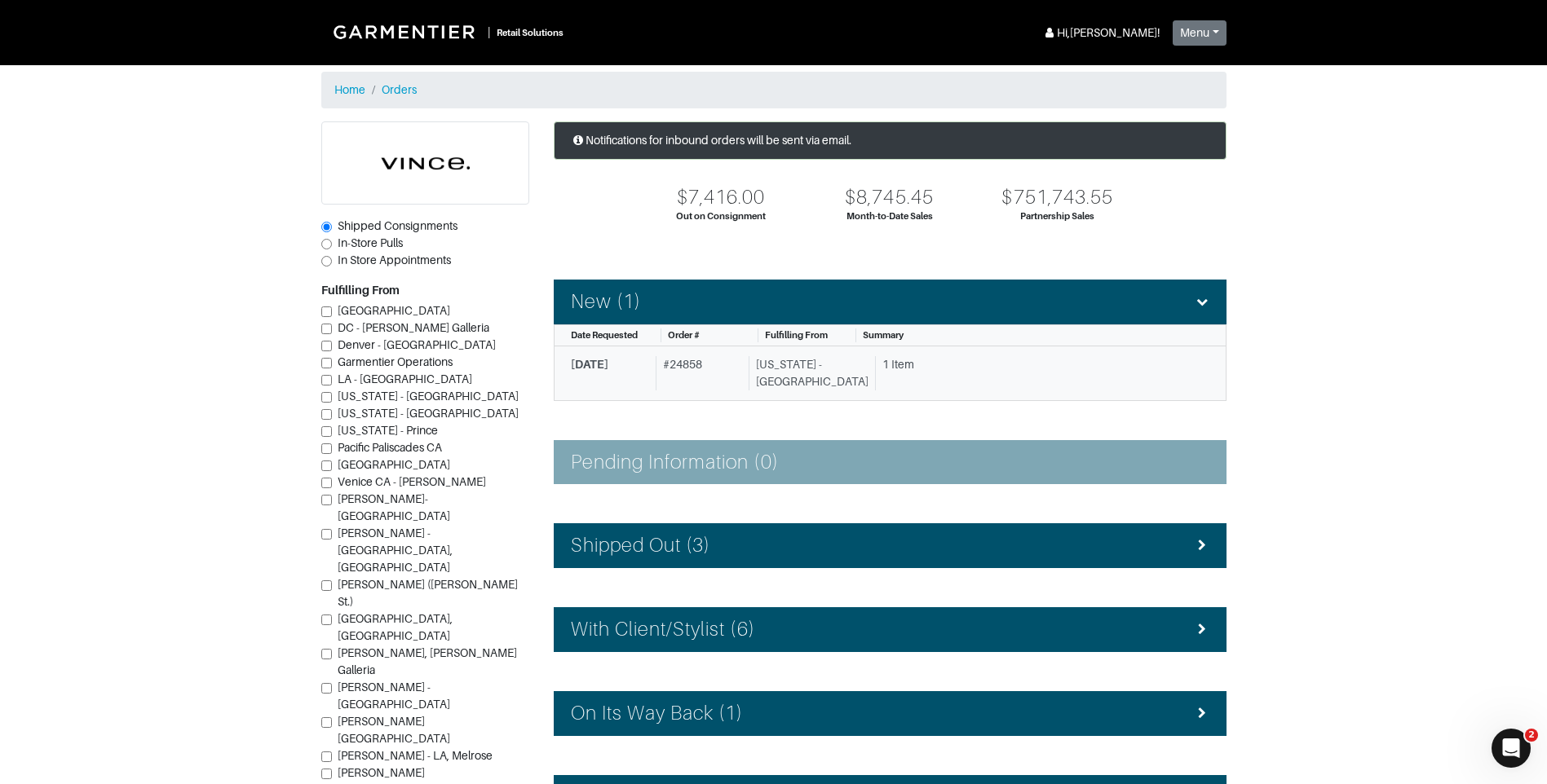
click at [703, 375] on div "# 24858" at bounding box center [698, 373] width 86 height 34
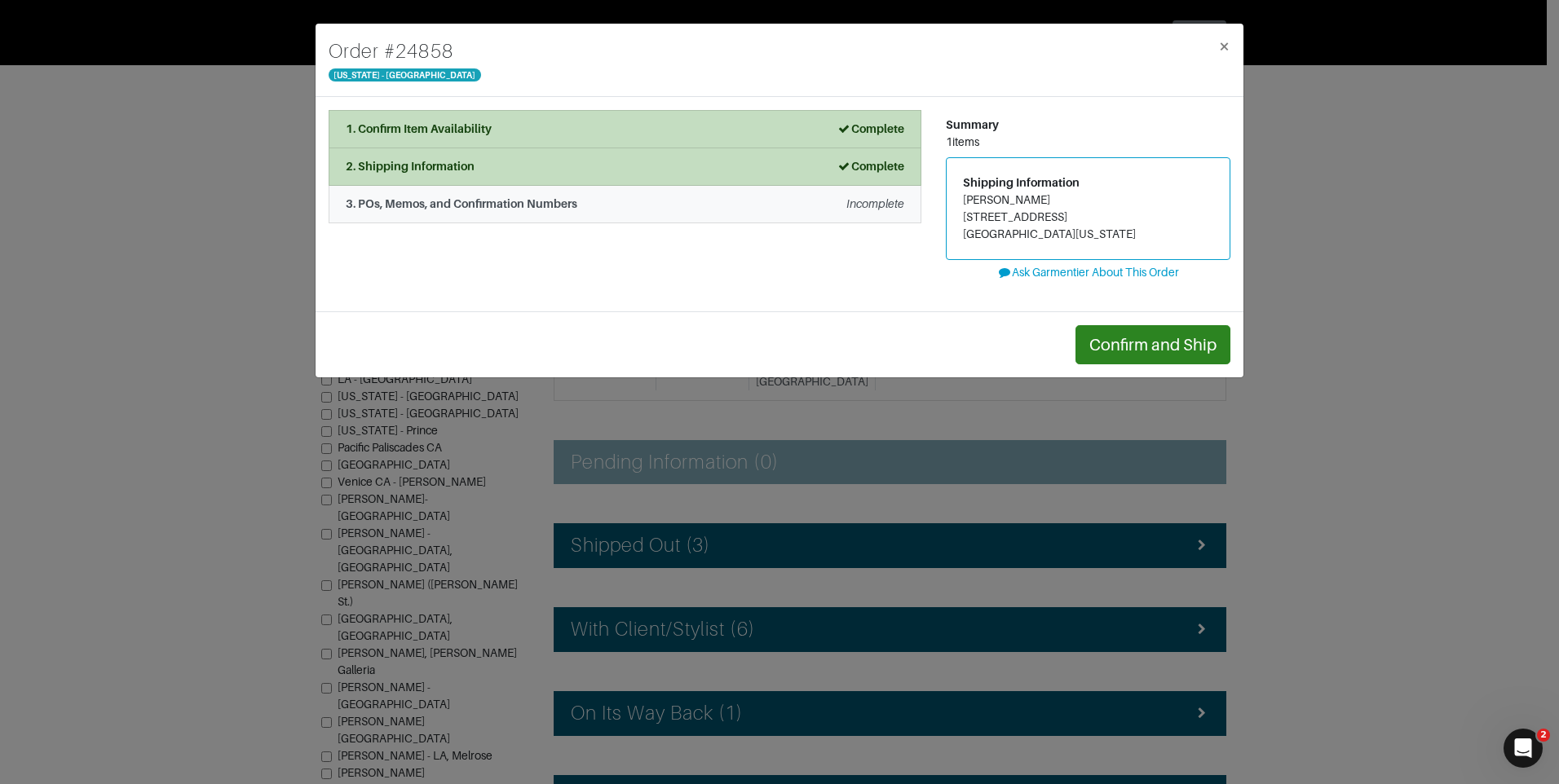
click at [679, 213] on li "3. POs, Memos, and Confirmation Numbers Incomplete" at bounding box center [625, 204] width 593 height 37
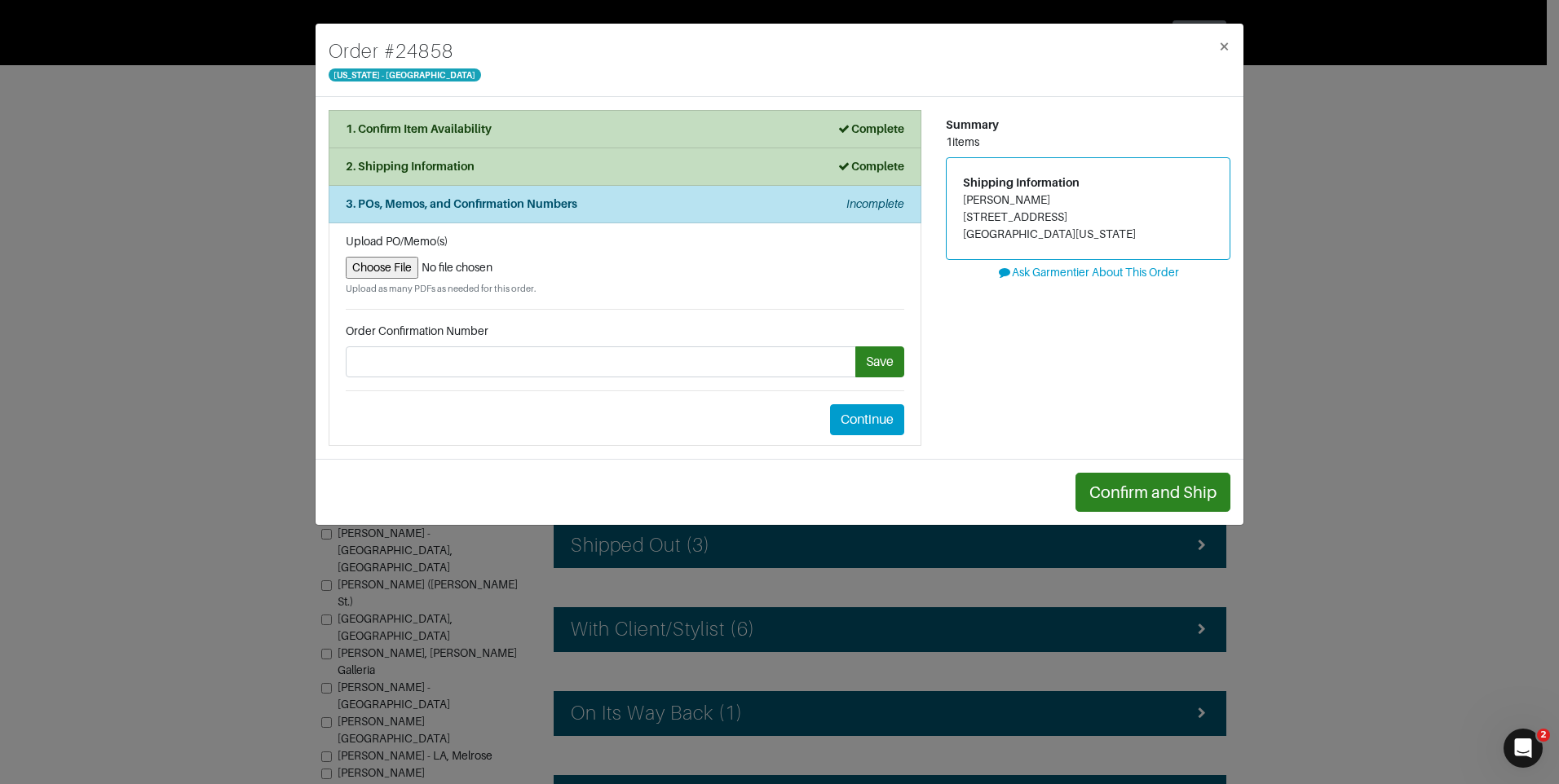
click at [396, 272] on input "file" at bounding box center [625, 267] width 558 height 22
type input "C:\fakepath\Return label order#24858.jpg"
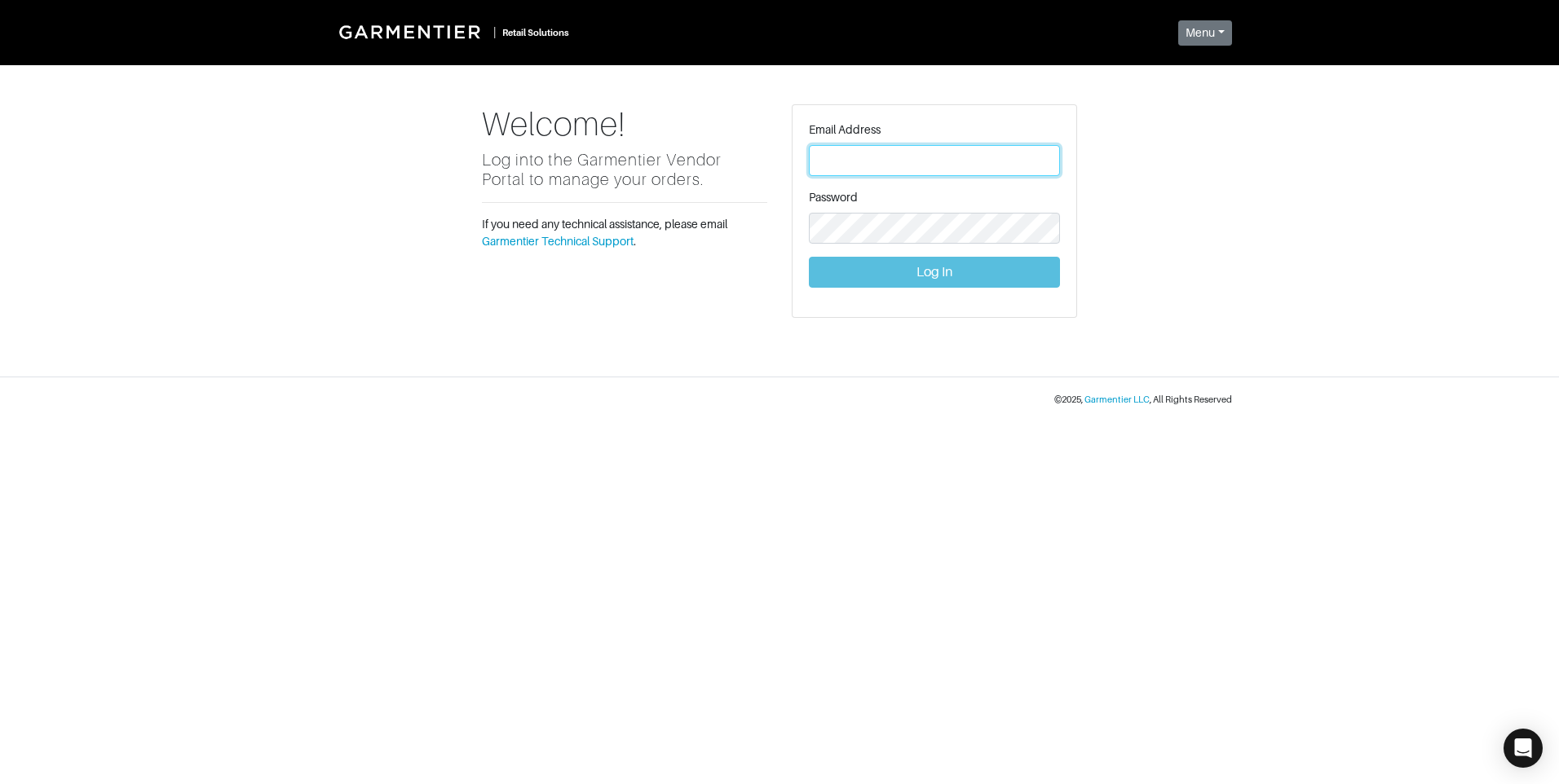
type input "[PERSON_NAME][EMAIL_ADDRESS][DOMAIN_NAME]"
click at [942, 283] on button "Log In" at bounding box center [934, 272] width 251 height 31
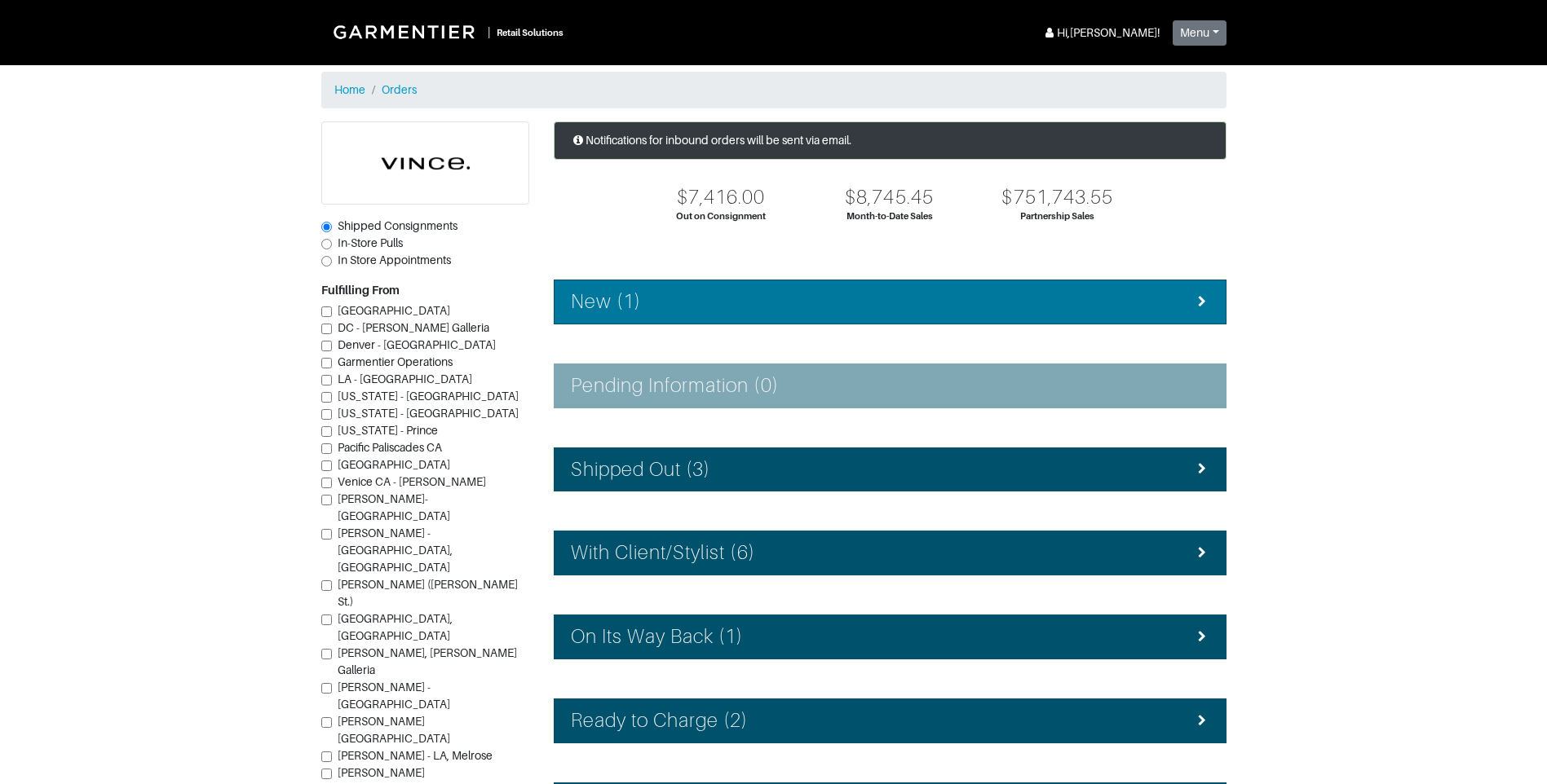
click at [898, 305] on div "New (1)" at bounding box center [890, 302] width 638 height 24
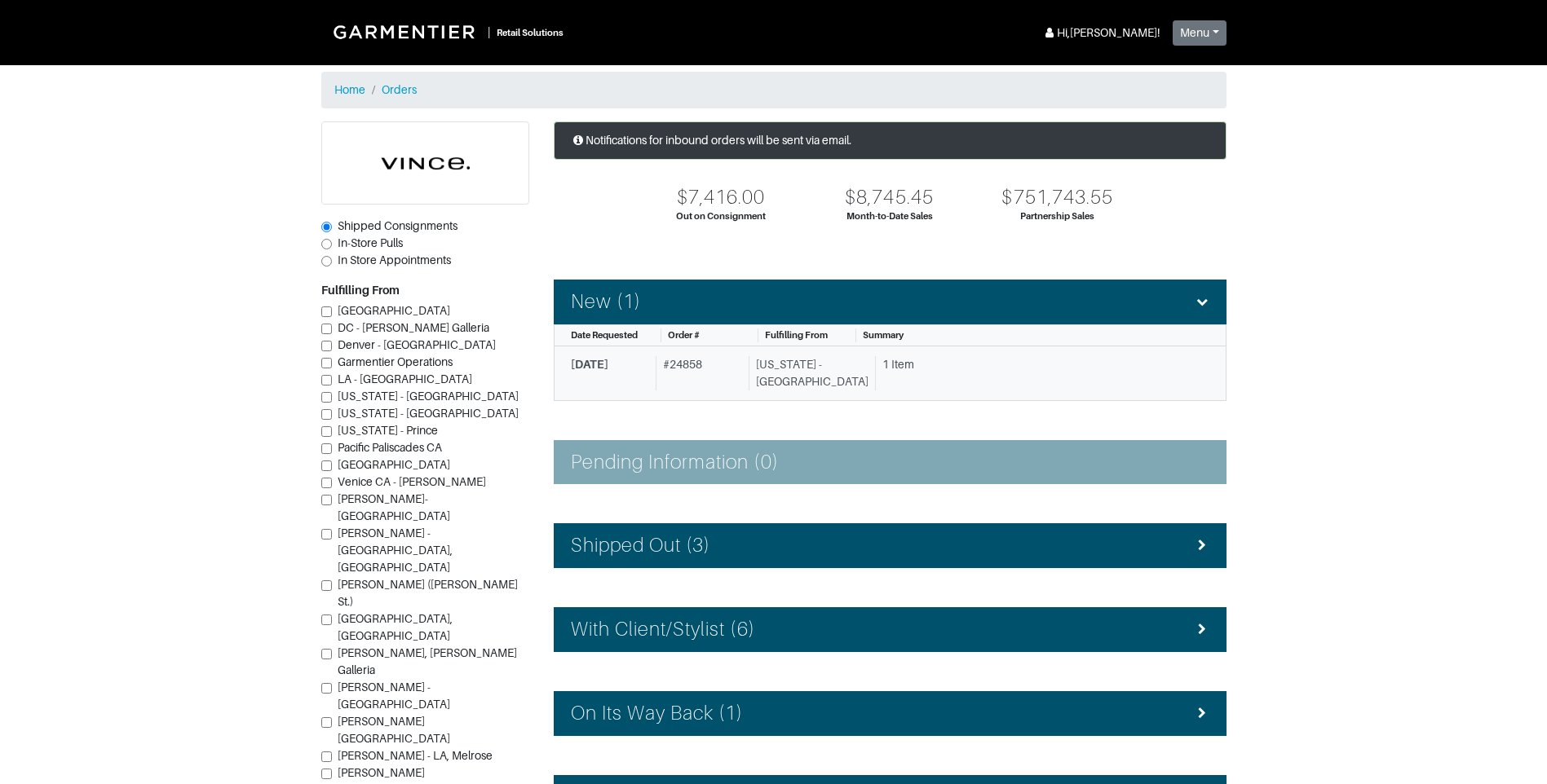
click at [739, 388] on div "# 24858" at bounding box center [698, 373] width 86 height 34
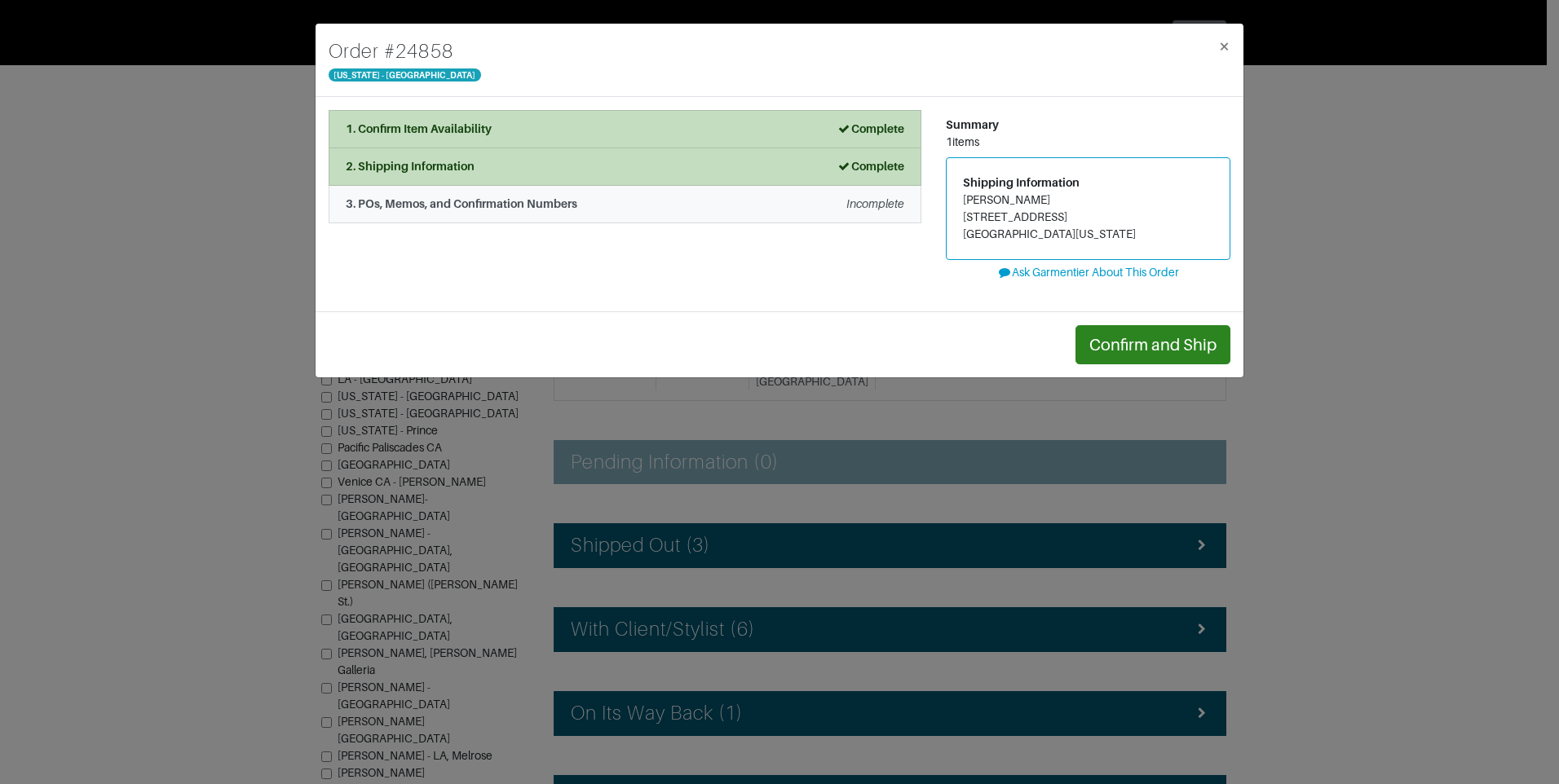
click at [648, 205] on div "3. POs, Memos, and Confirmation Numbers Incomplete" at bounding box center [625, 204] width 558 height 17
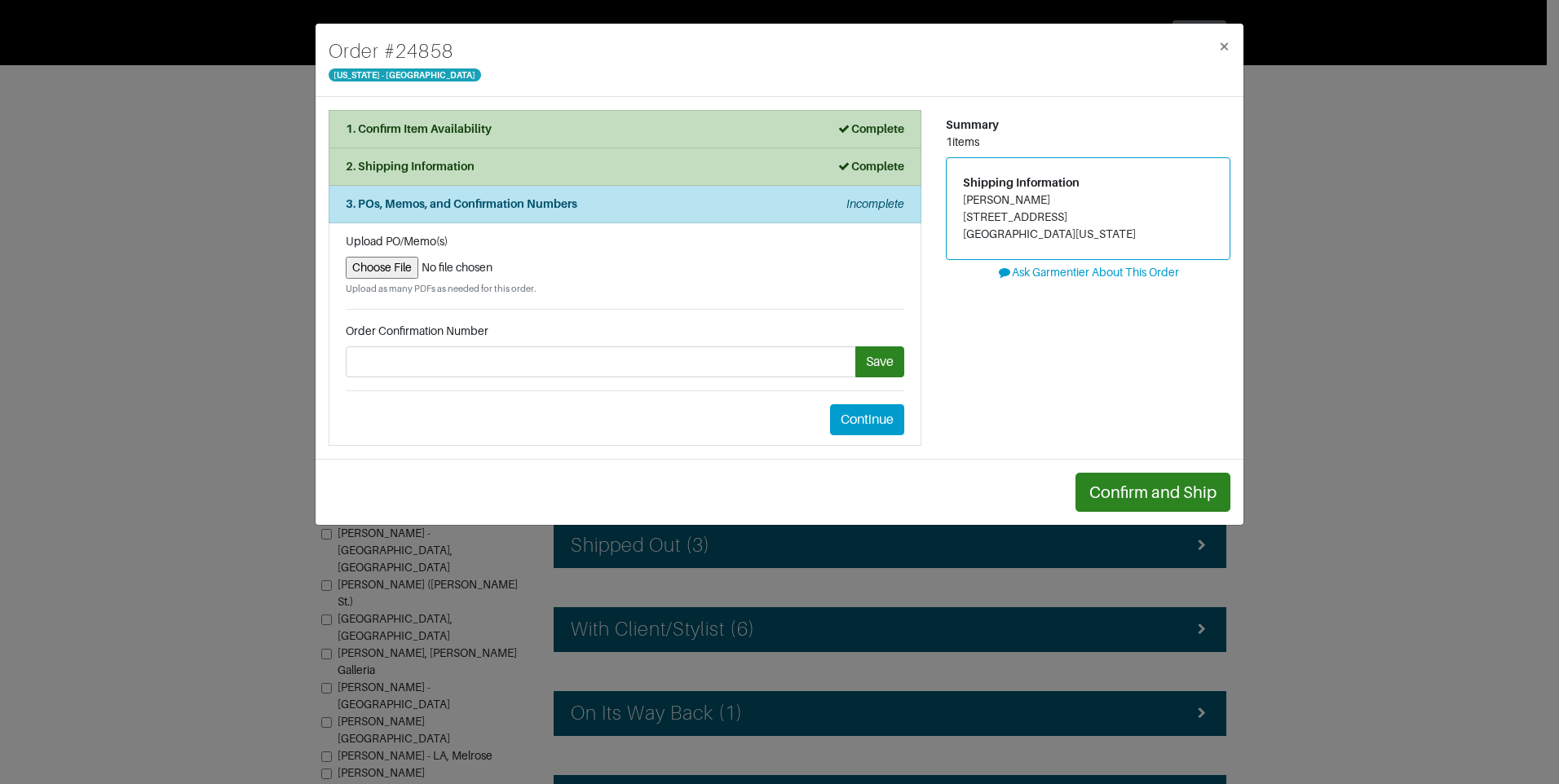
click at [387, 269] on input "file" at bounding box center [625, 267] width 558 height 22
type input "C:\fakepath\Return label order#24858.jpg"
click at [1231, 44] on button "×" at bounding box center [1225, 46] width 38 height 45
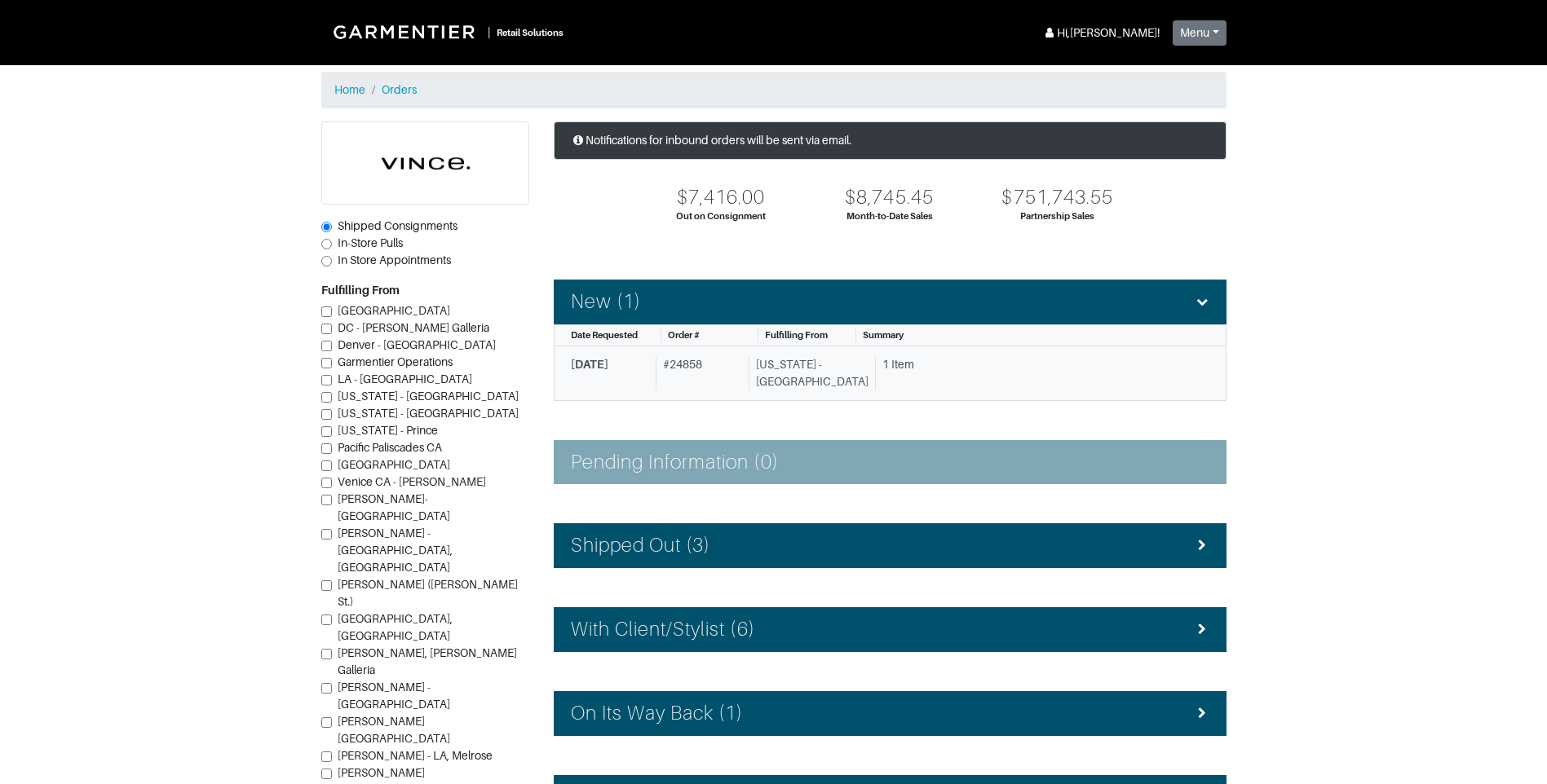
click at [721, 382] on div "# 24858" at bounding box center [698, 373] width 86 height 34
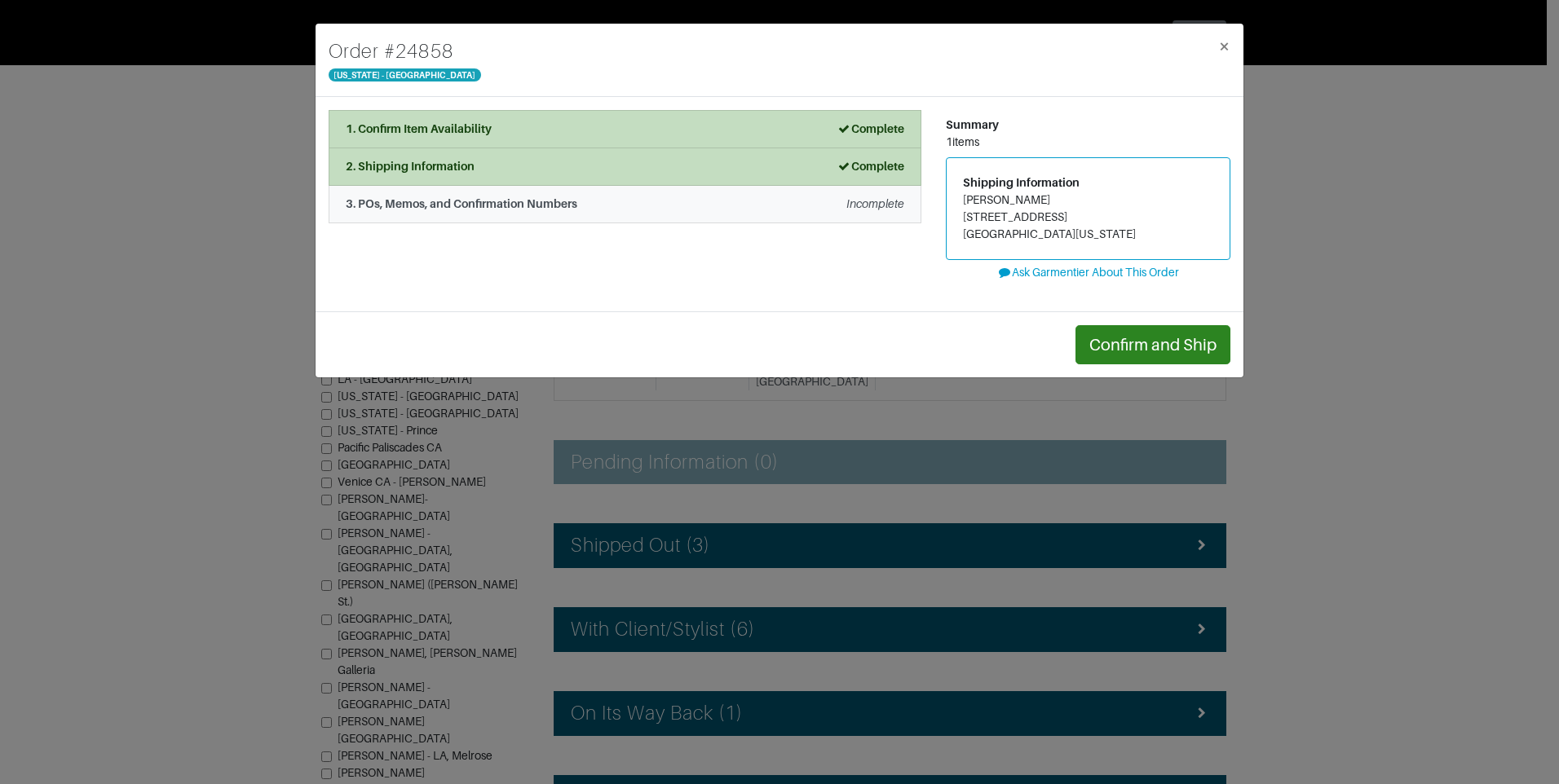
click at [595, 212] on div "3. POs, Memos, and Confirmation Numbers Incomplete" at bounding box center [625, 204] width 558 height 17
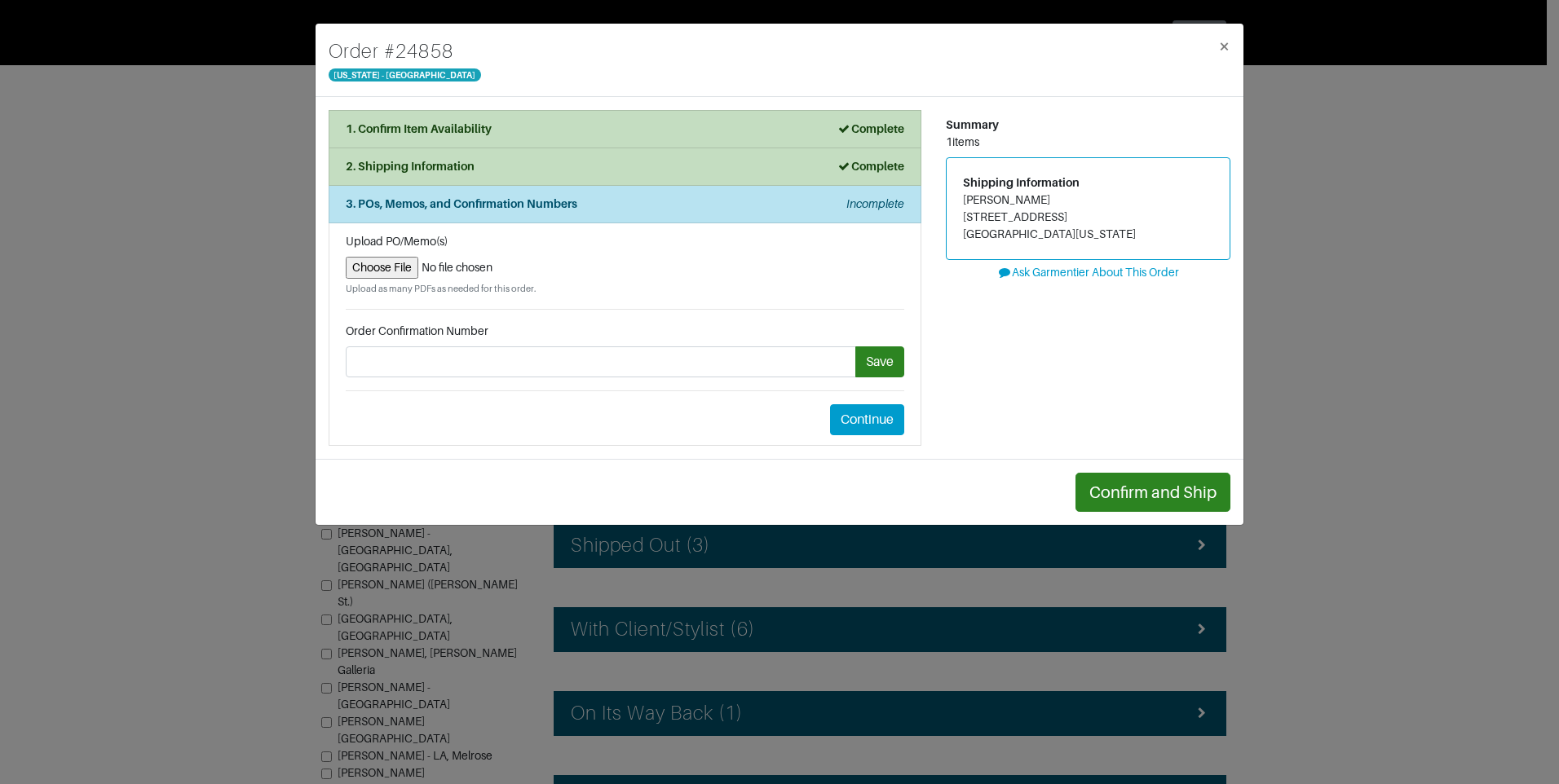
click at [374, 273] on input "file" at bounding box center [625, 267] width 558 height 22
type input "C:\fakepath\Return Label #24858 PDF.pdf"
click at [885, 368] on button "Save" at bounding box center [880, 362] width 49 height 31
click at [866, 421] on button "Continue" at bounding box center [867, 420] width 74 height 31
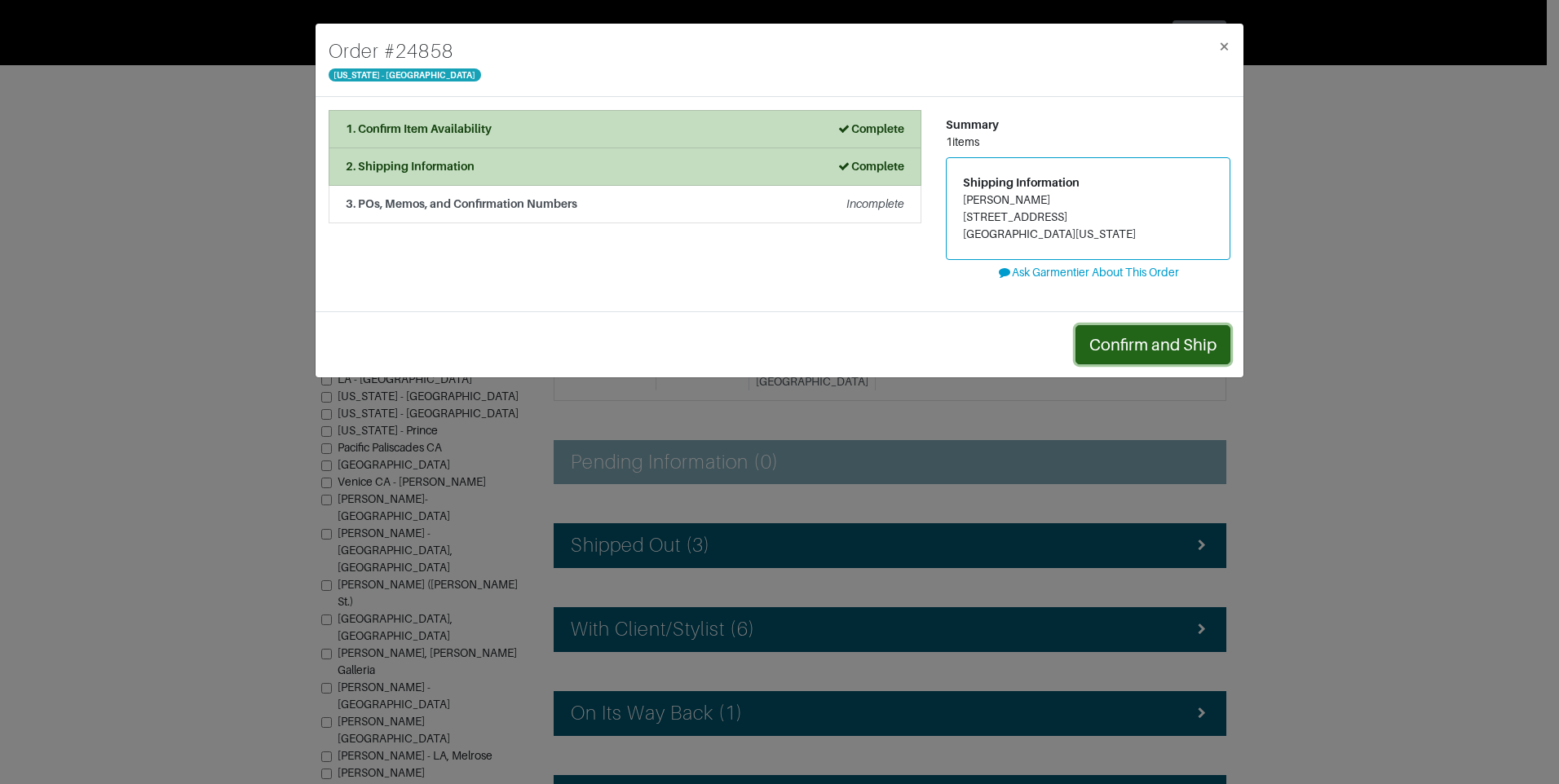
click at [1151, 344] on button "Confirm and Ship" at bounding box center [1153, 344] width 155 height 39
